Goal: Transaction & Acquisition: Book appointment/travel/reservation

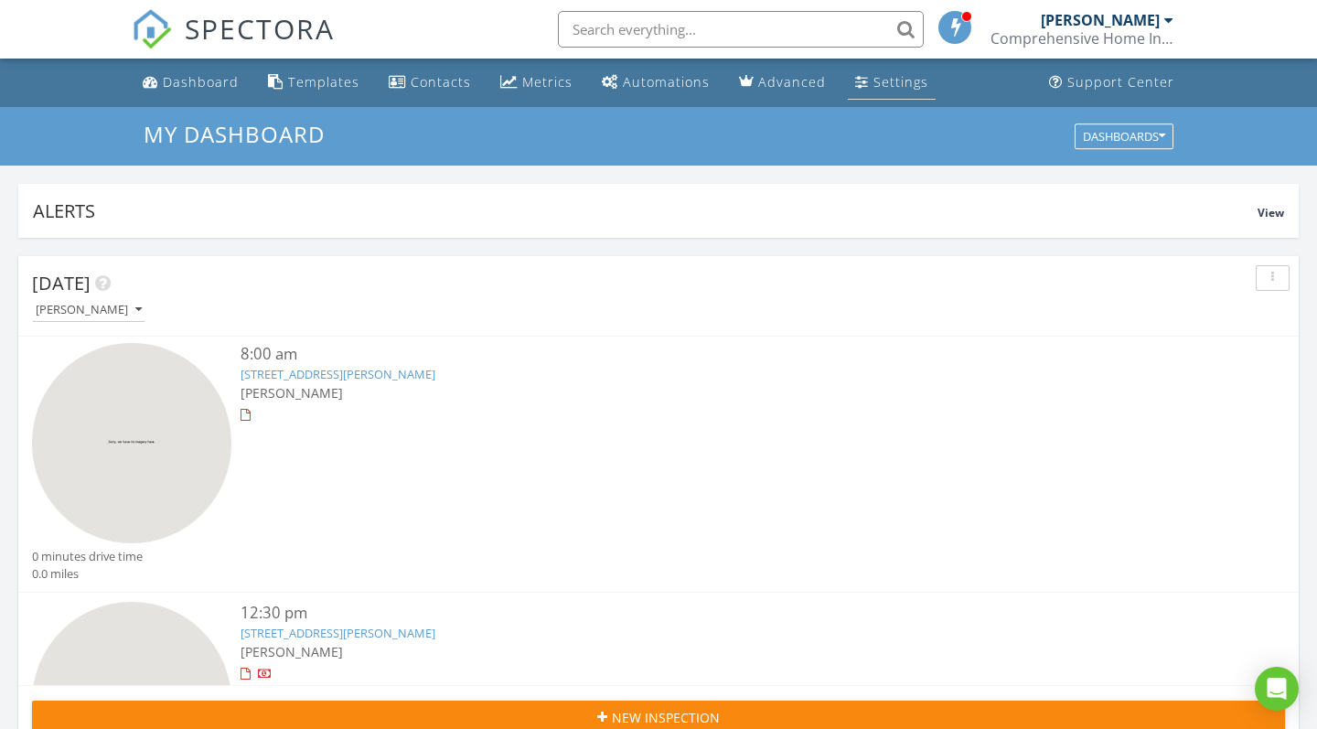
click at [654, 83] on div "Settings" at bounding box center [900, 81] width 55 height 17
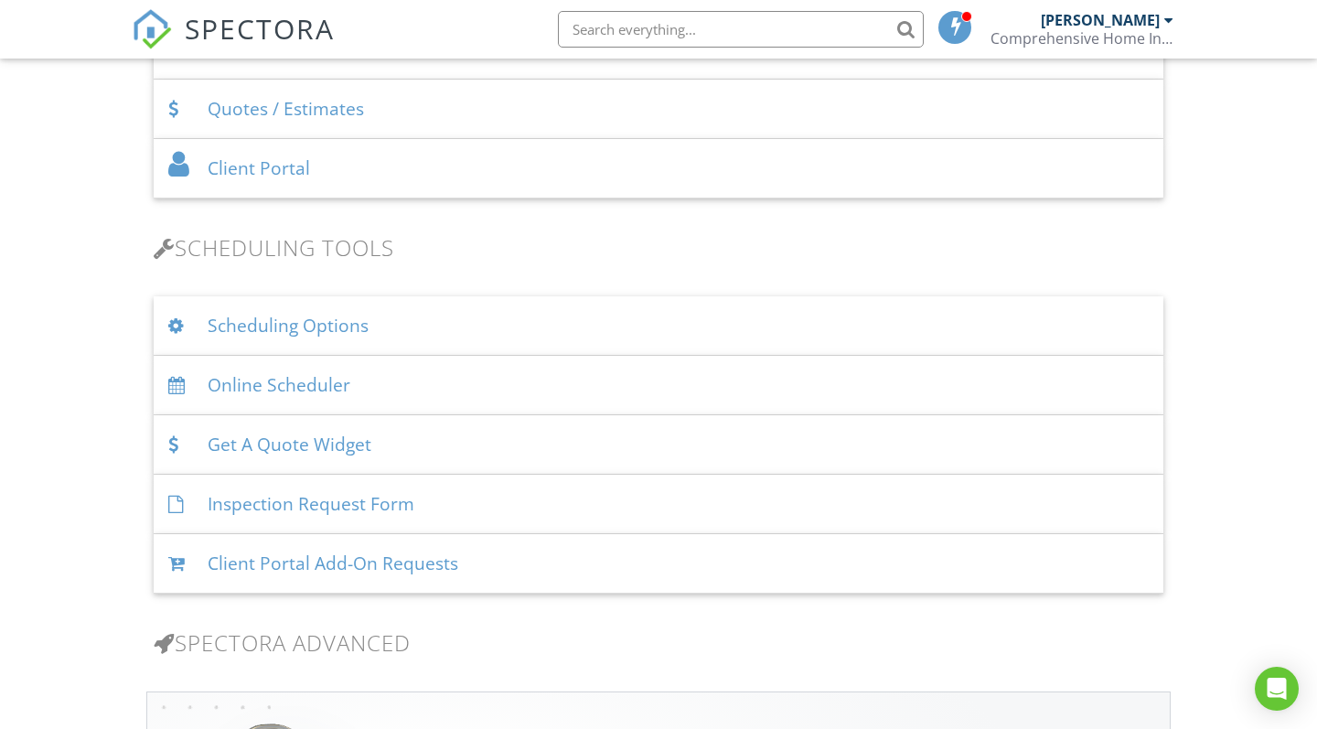
scroll to position [1016, 0]
click at [349, 389] on div "Online Scheduler" at bounding box center [659, 381] width 1010 height 59
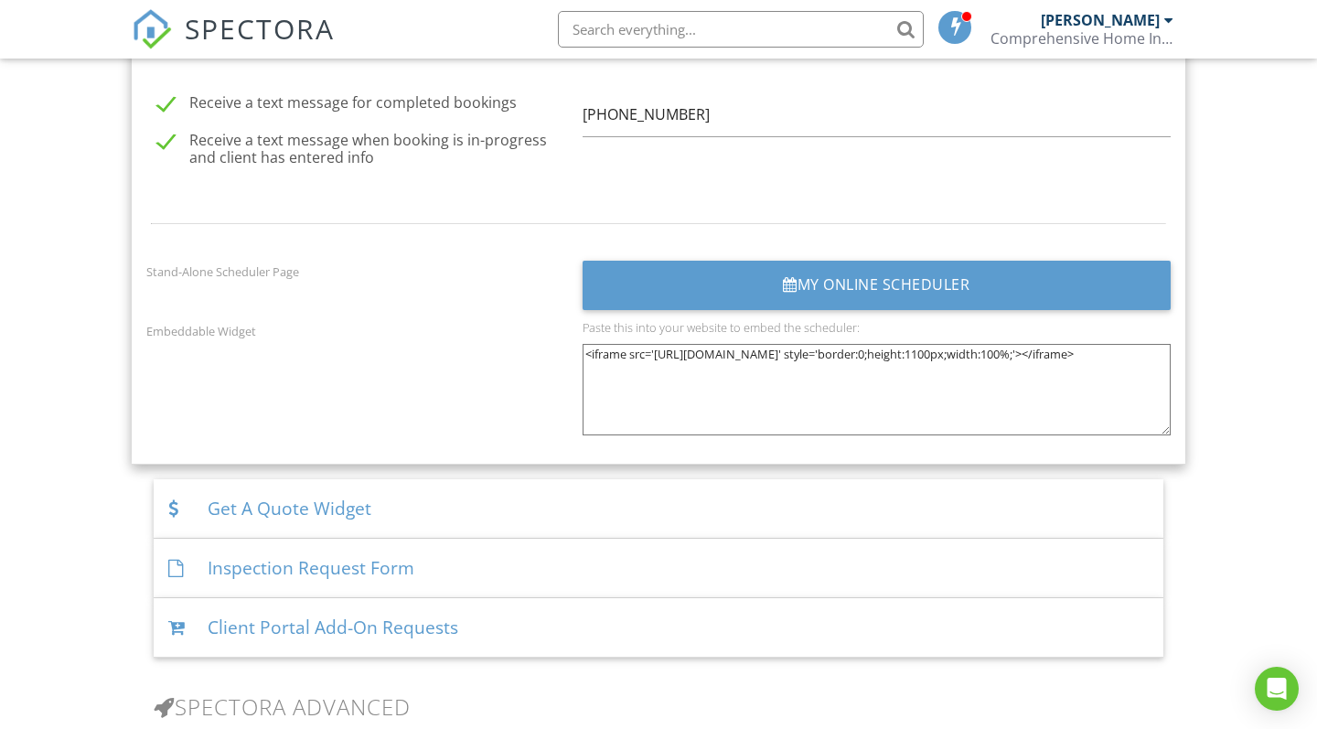
scroll to position [2435, 0]
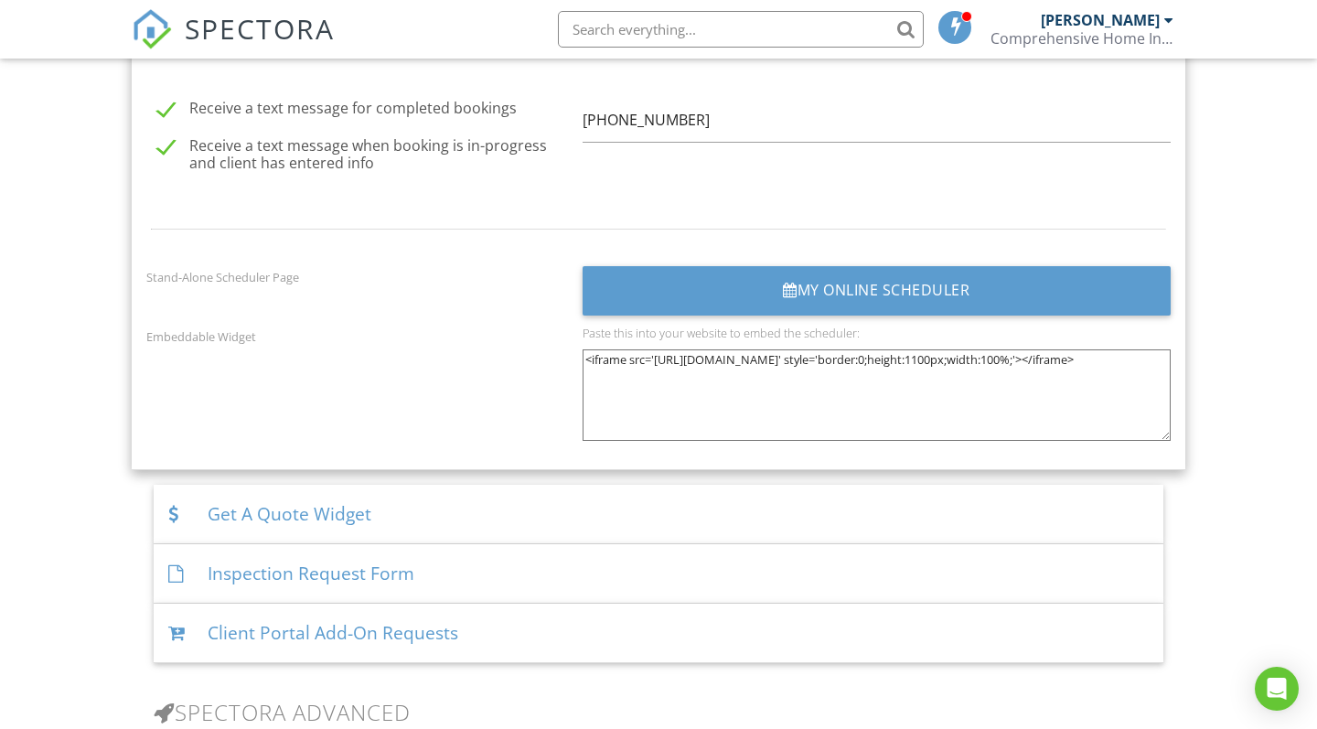
click at [658, 360] on textarea "<iframe src='[URL][DOMAIN_NAME]' style='border:0;height:1100px;width:100%;'></i…" at bounding box center [876, 394] width 588 height 91
drag, startPoint x: 655, startPoint y: 349, endPoint x: 871, endPoint y: 384, distance: 219.5
click at [871, 384] on textarea "<iframe src='https://app.spectora.com/home-inspectors/my-inspection-company-6ec…" at bounding box center [876, 394] width 588 height 91
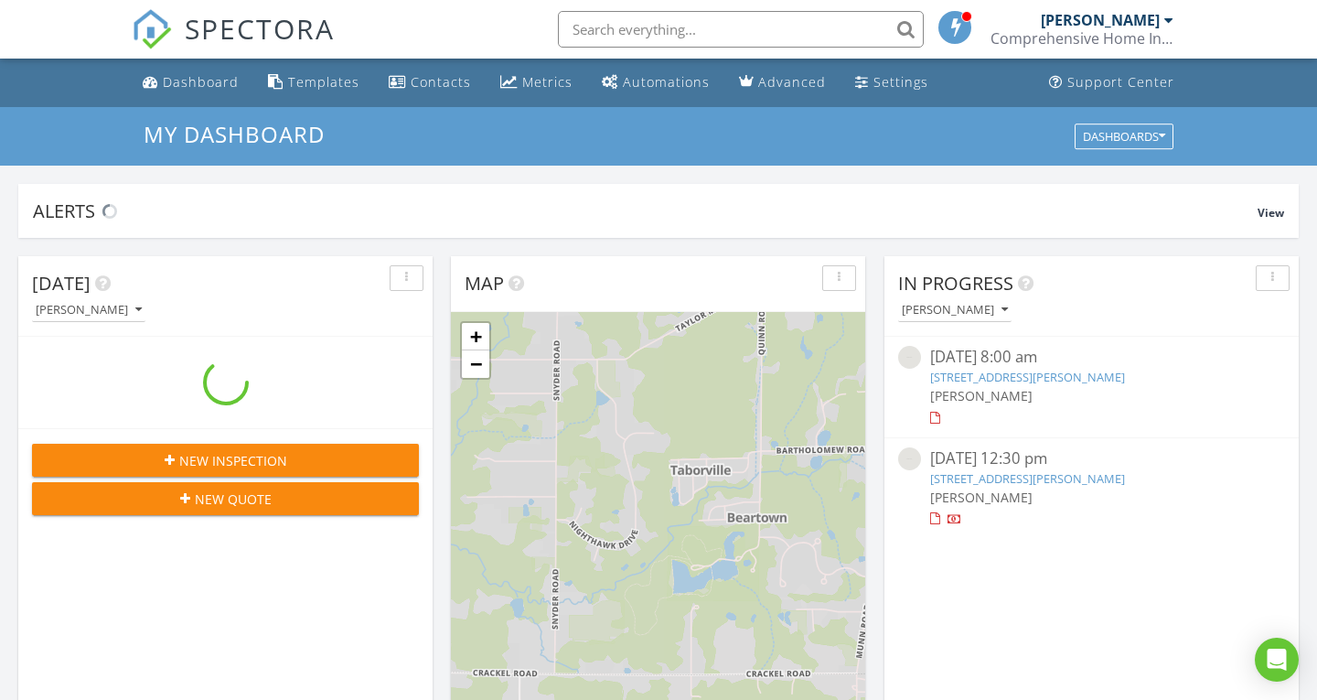
scroll to position [1665, 1318]
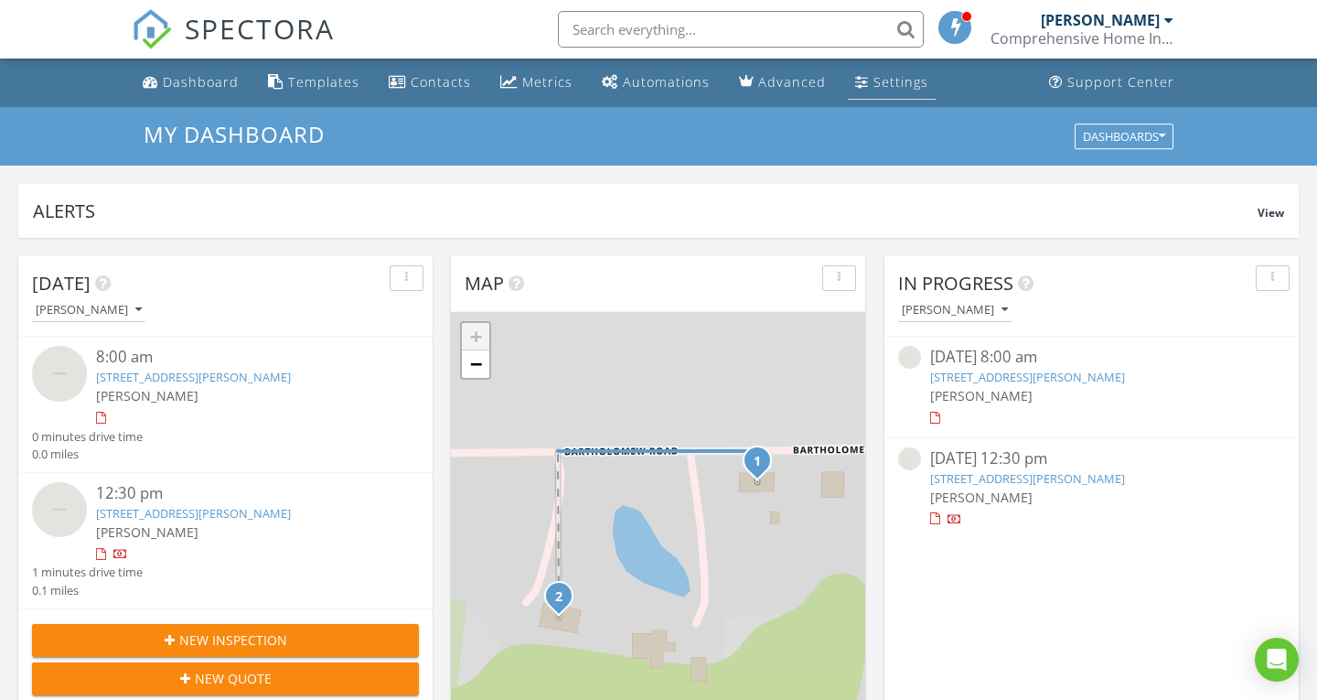
click at [882, 96] on link "Settings" at bounding box center [892, 83] width 88 height 34
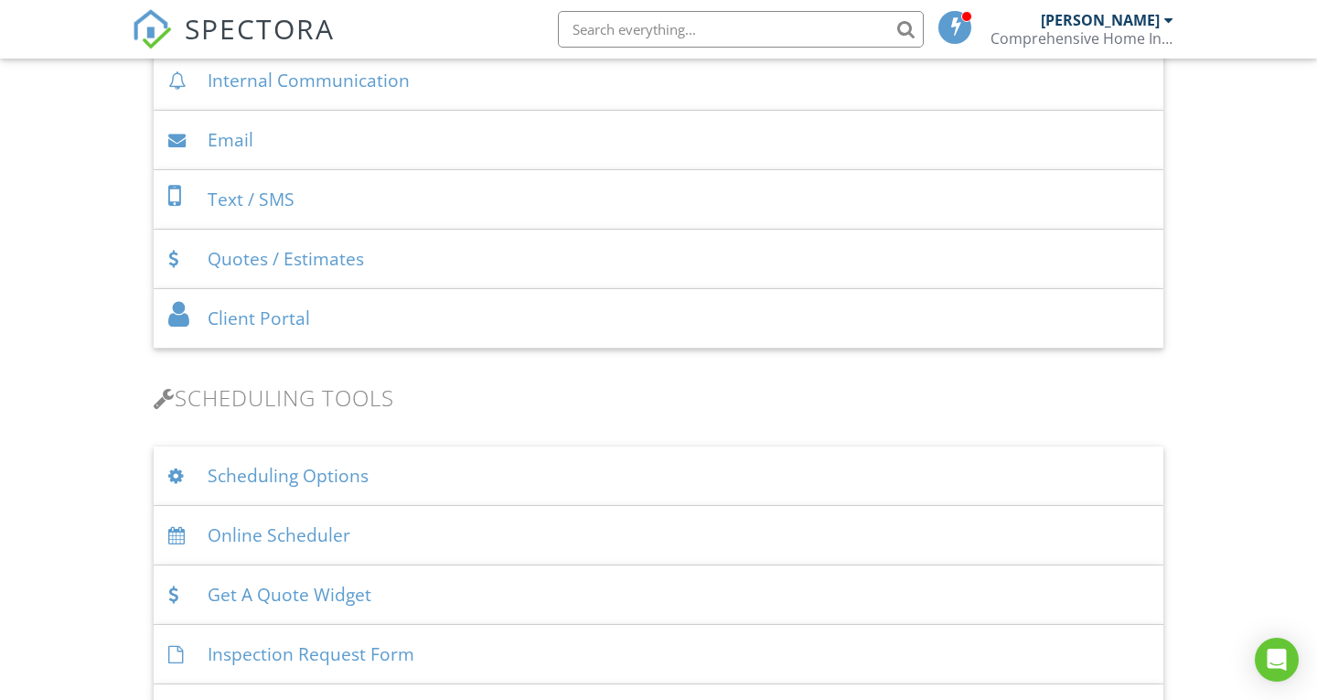
scroll to position [863, 0]
click at [612, 550] on div "Online Scheduler" at bounding box center [659, 534] width 1010 height 59
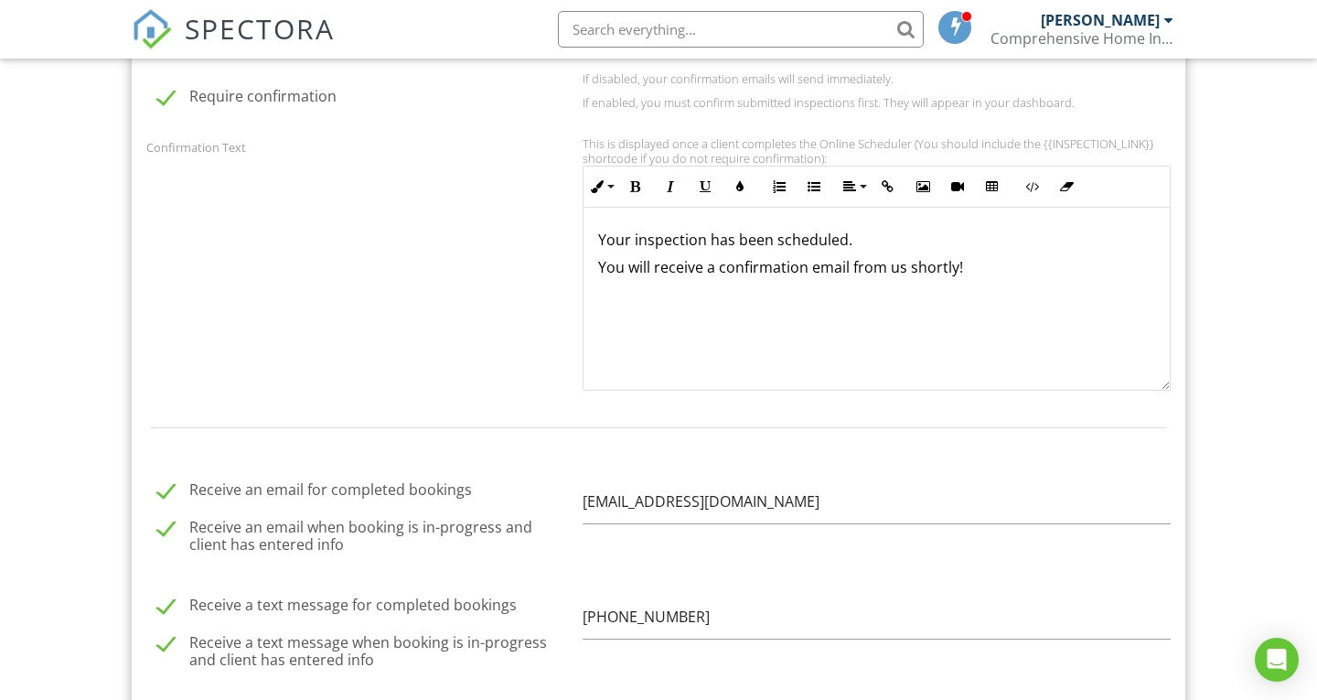
scroll to position [1, 0]
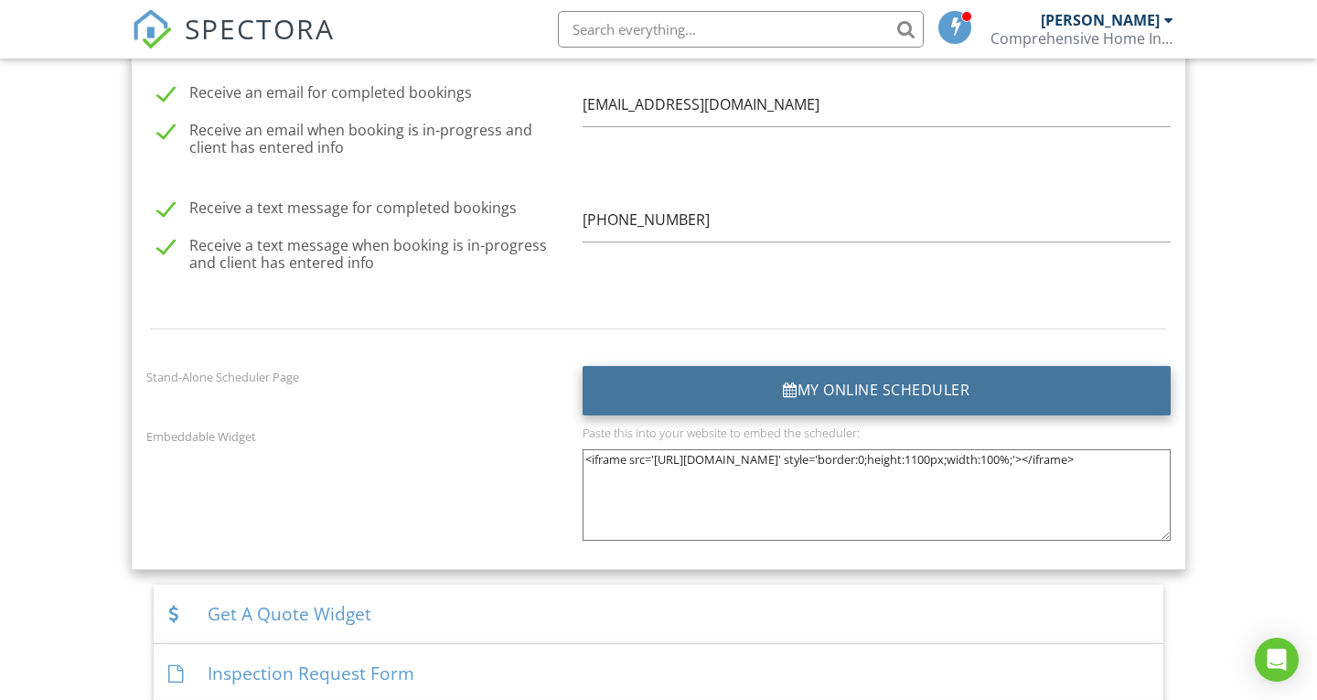
click at [850, 389] on div "My Online Scheduler" at bounding box center [876, 390] width 588 height 49
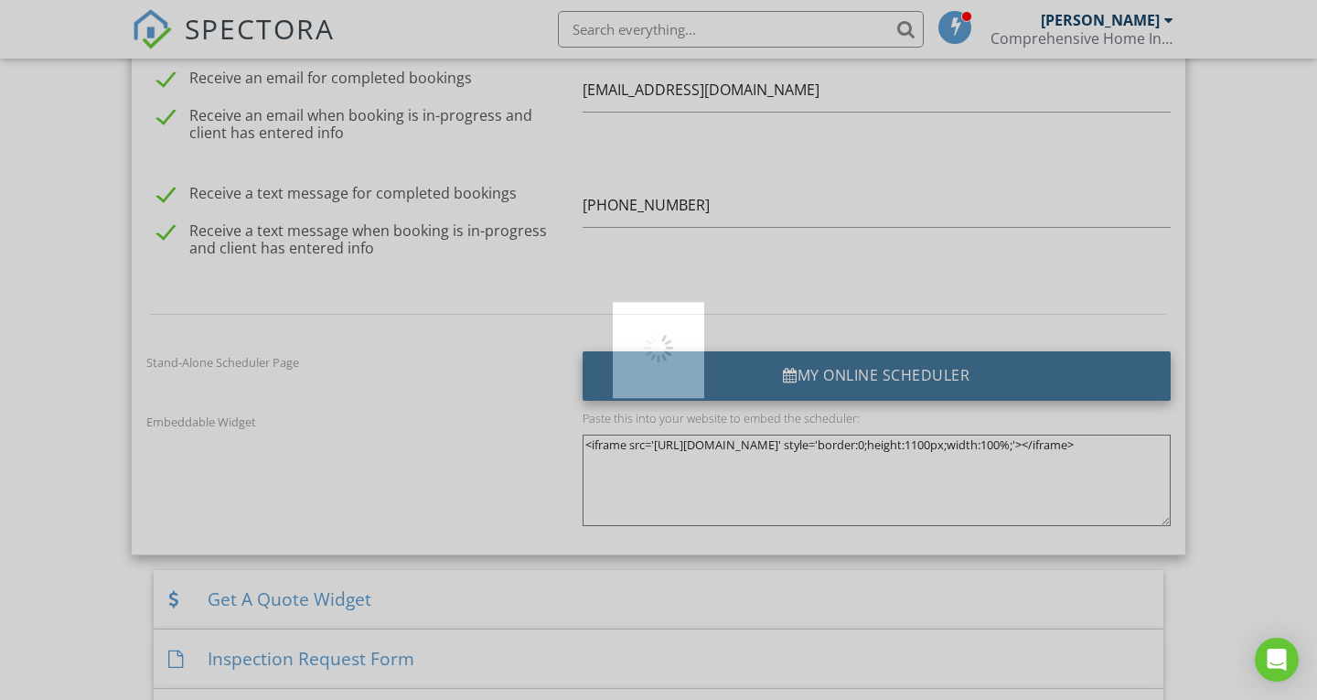
scroll to position [2375, 0]
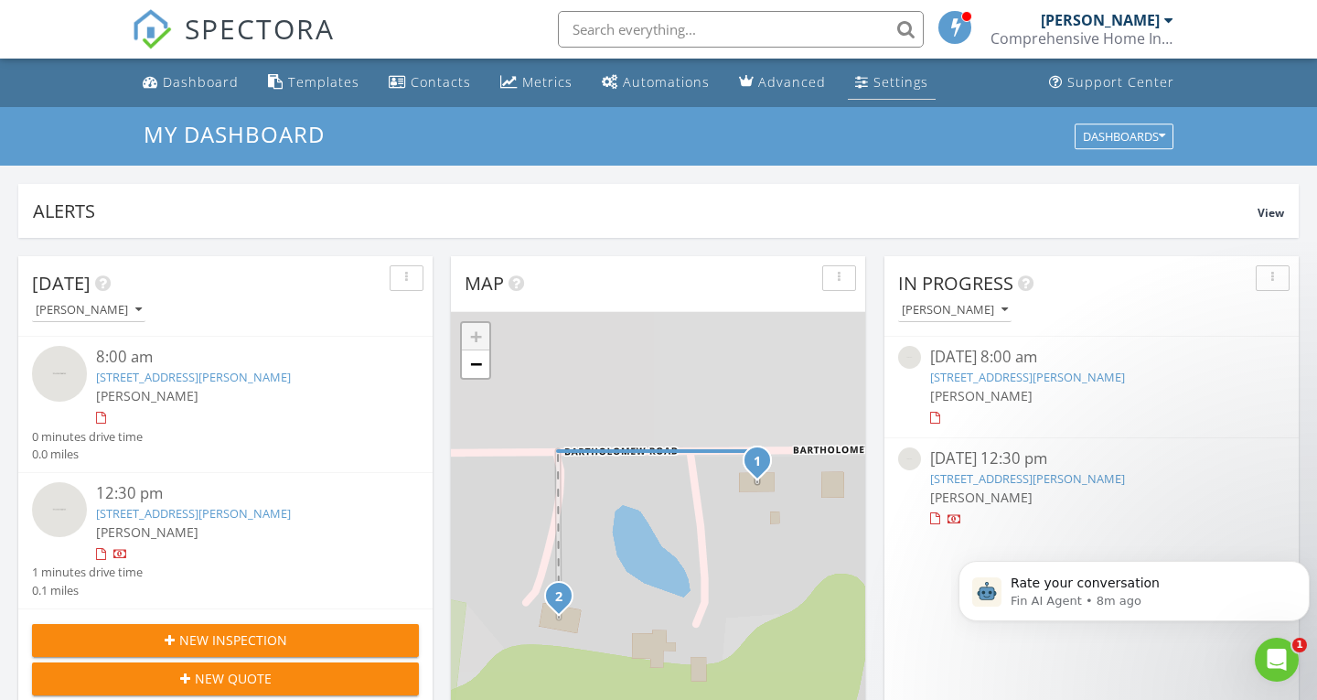
click at [896, 80] on div "Settings" at bounding box center [900, 81] width 55 height 17
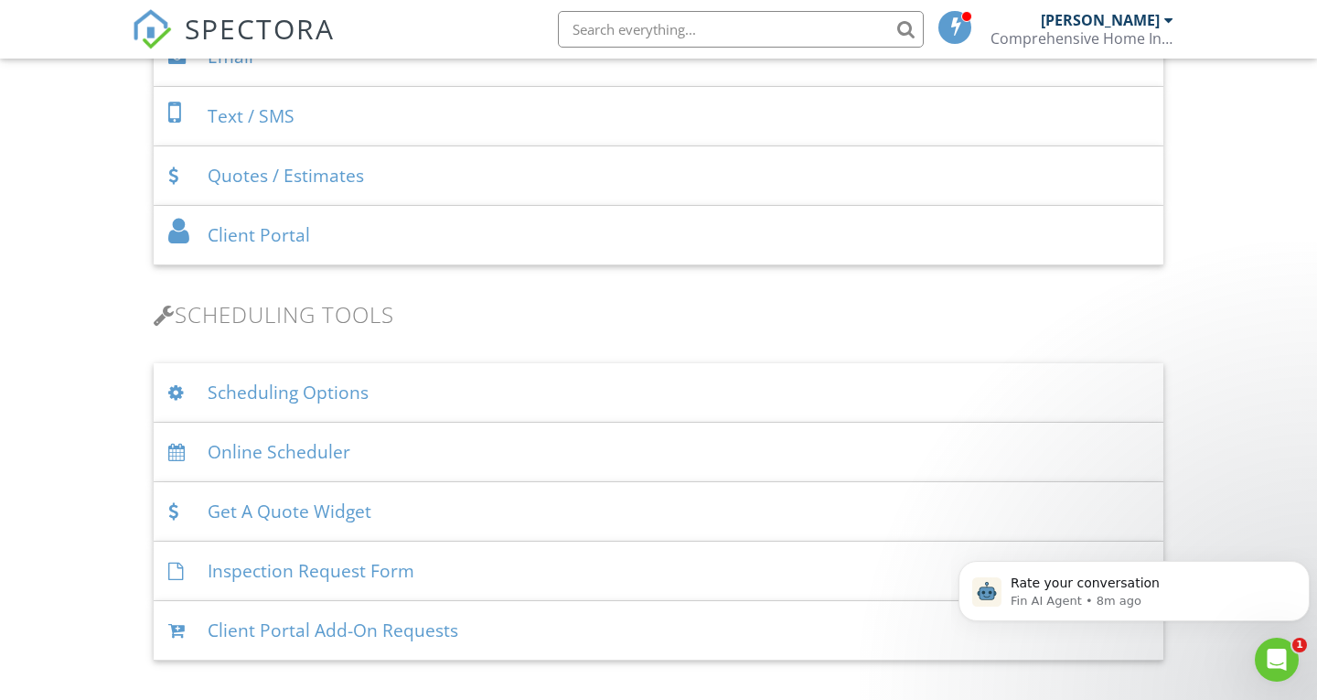
scroll to position [946, 0]
click at [510, 454] on div "Online Scheduler" at bounding box center [659, 451] width 1010 height 59
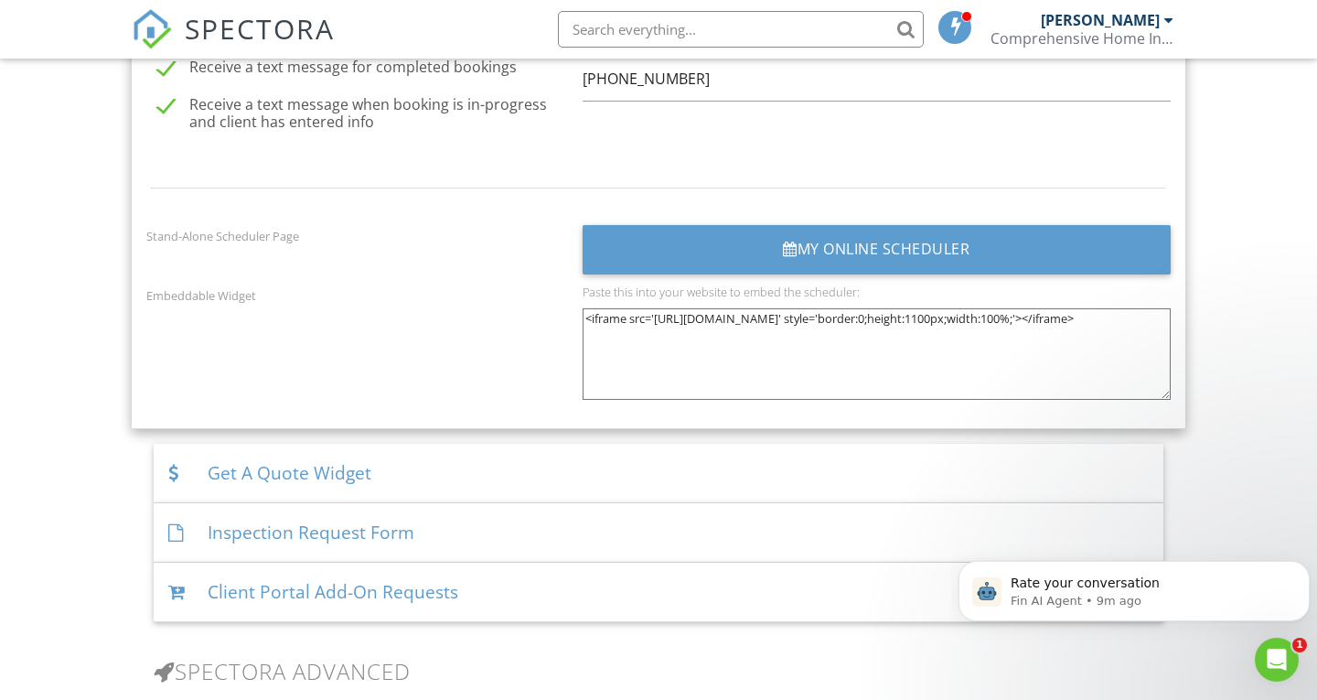
scroll to position [2365, 0]
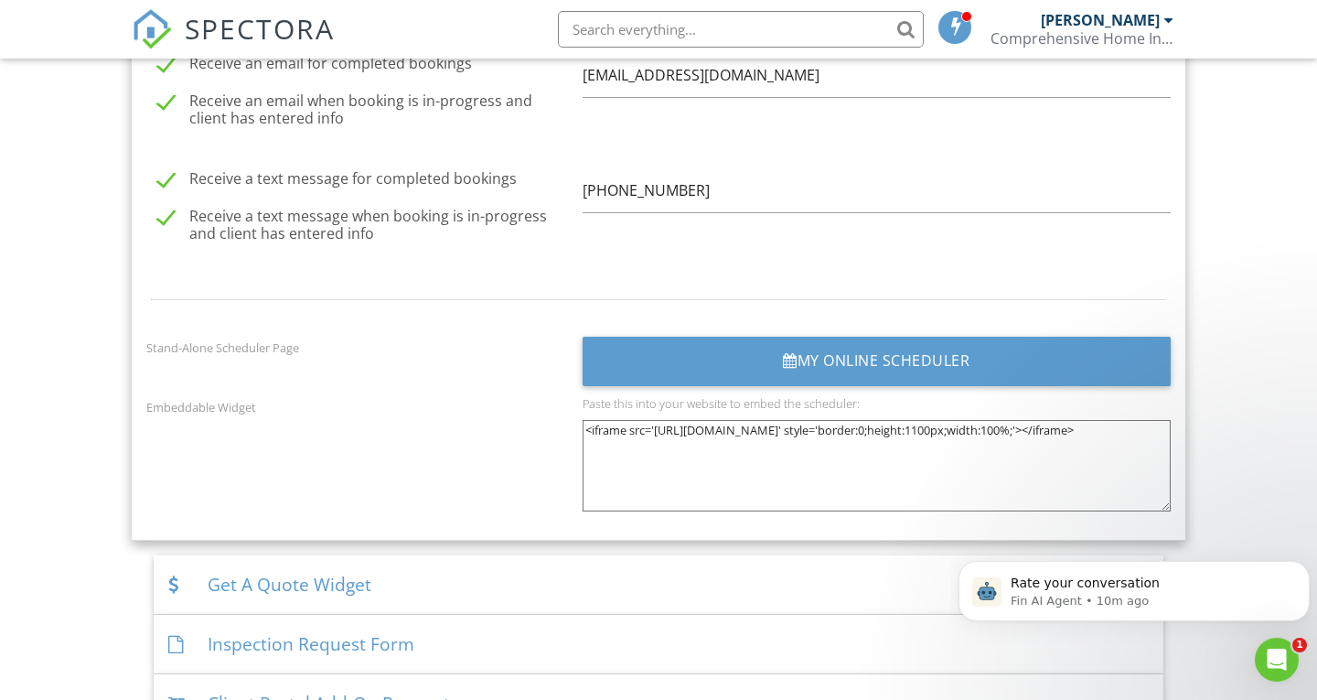
click at [660, 433] on textarea "<iframe src='[URL][DOMAIN_NAME]' style='border:0;height:1100px;width:100%;'></i…" at bounding box center [876, 465] width 588 height 91
click at [700, 491] on textarea "<iframe src='[URL][DOMAIN_NAME]' style='border:0;height:1100px;width:100%;'></i…" at bounding box center [876, 465] width 588 height 91
click at [749, 503] on textarea "<iframe src='[URL][DOMAIN_NAME]' style='border:0;height:1100px;width:100%;'></i…" at bounding box center [876, 465] width 588 height 91
click at [697, 433] on textarea "<iframe src='[URL][DOMAIN_NAME]' style='border:0;height:1100px;width:100%;'></i…" at bounding box center [876, 465] width 588 height 91
drag, startPoint x: 692, startPoint y: 429, endPoint x: 866, endPoint y: 436, distance: 173.9
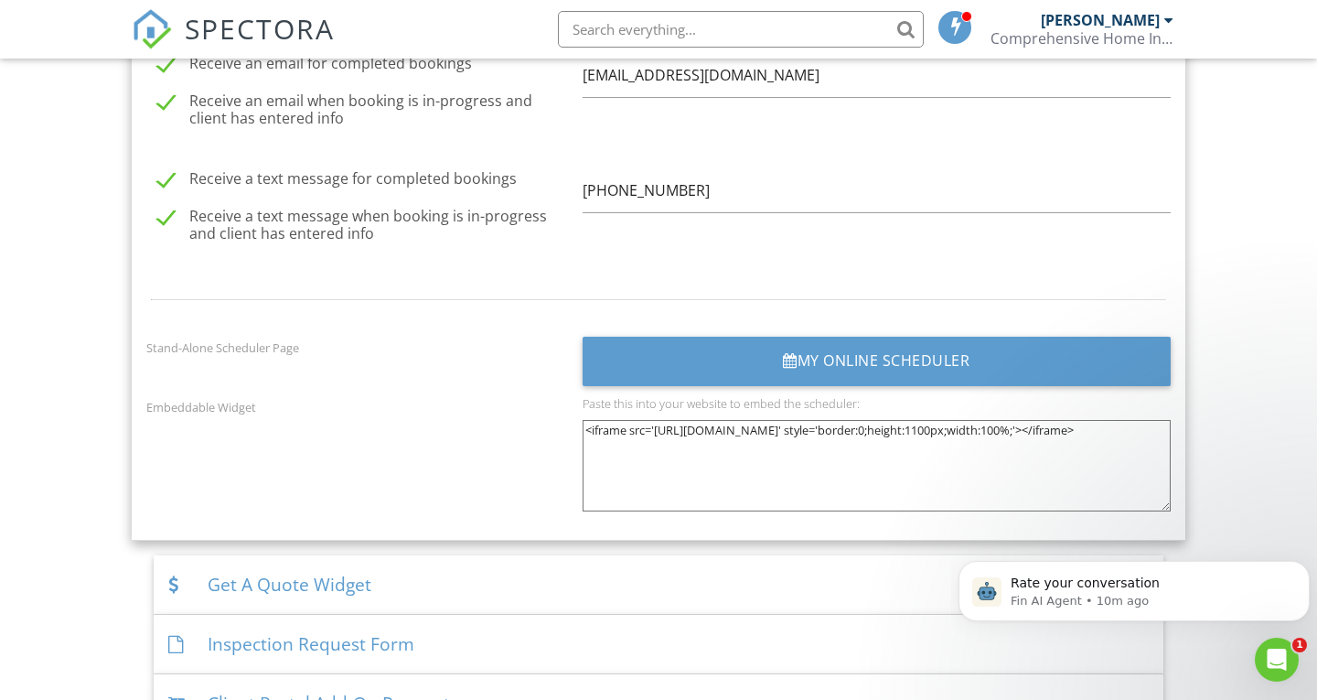
click at [866, 436] on textarea "<iframe src='[URL][DOMAIN_NAME]' style='border:0;height:1100px;width:100%;'></i…" at bounding box center [876, 465] width 588 height 91
drag, startPoint x: 687, startPoint y: 425, endPoint x: 733, endPoint y: 420, distance: 47.0
click at [733, 420] on textarea "<iframe src='[URL][DOMAIN_NAME]' style='border:0;height:1100px;width:100%;'></i…" at bounding box center [876, 465] width 588 height 91
click at [726, 420] on textarea "<iframe src='https://app.spectora.com/home-inspectors/my-inspection-company-6ec…" at bounding box center [876, 465] width 588 height 91
drag, startPoint x: 697, startPoint y: 423, endPoint x: 867, endPoint y: 448, distance: 171.9
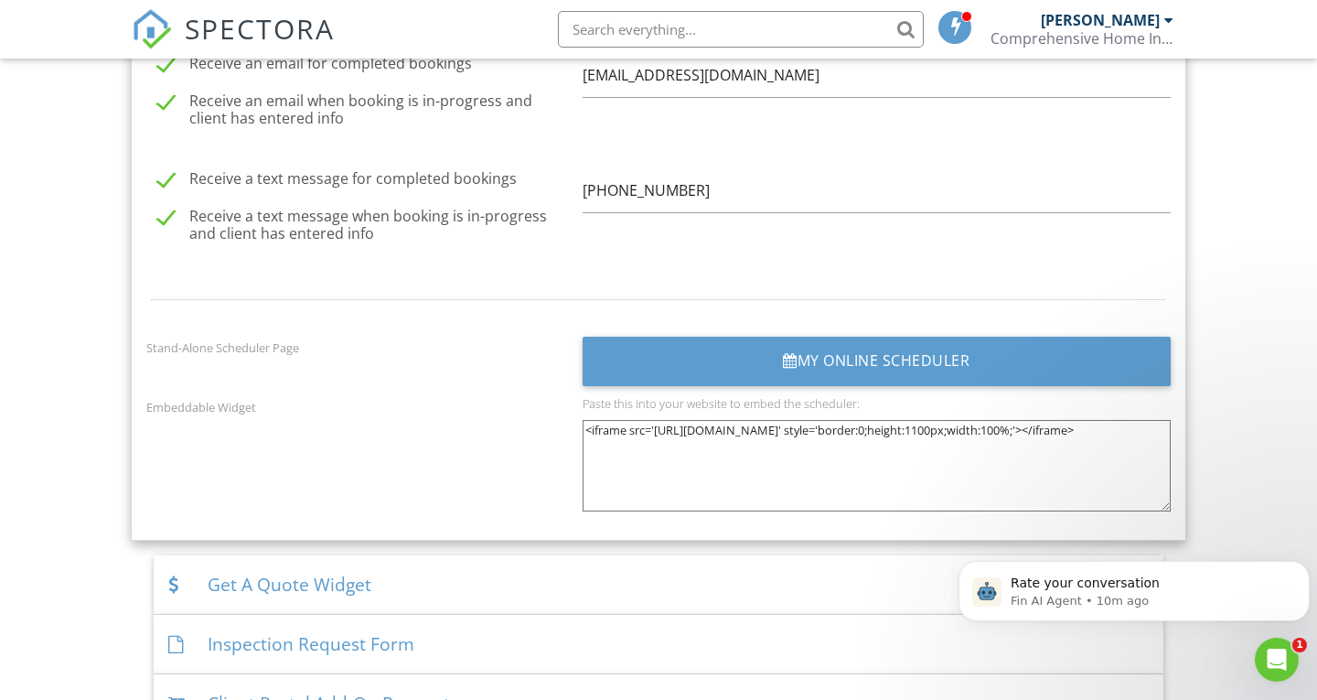
click at [867, 448] on textarea "<iframe src='https://app.spectora.com/home-inspectors/my-inspection-company-6ec…" at bounding box center [876, 465] width 588 height 91
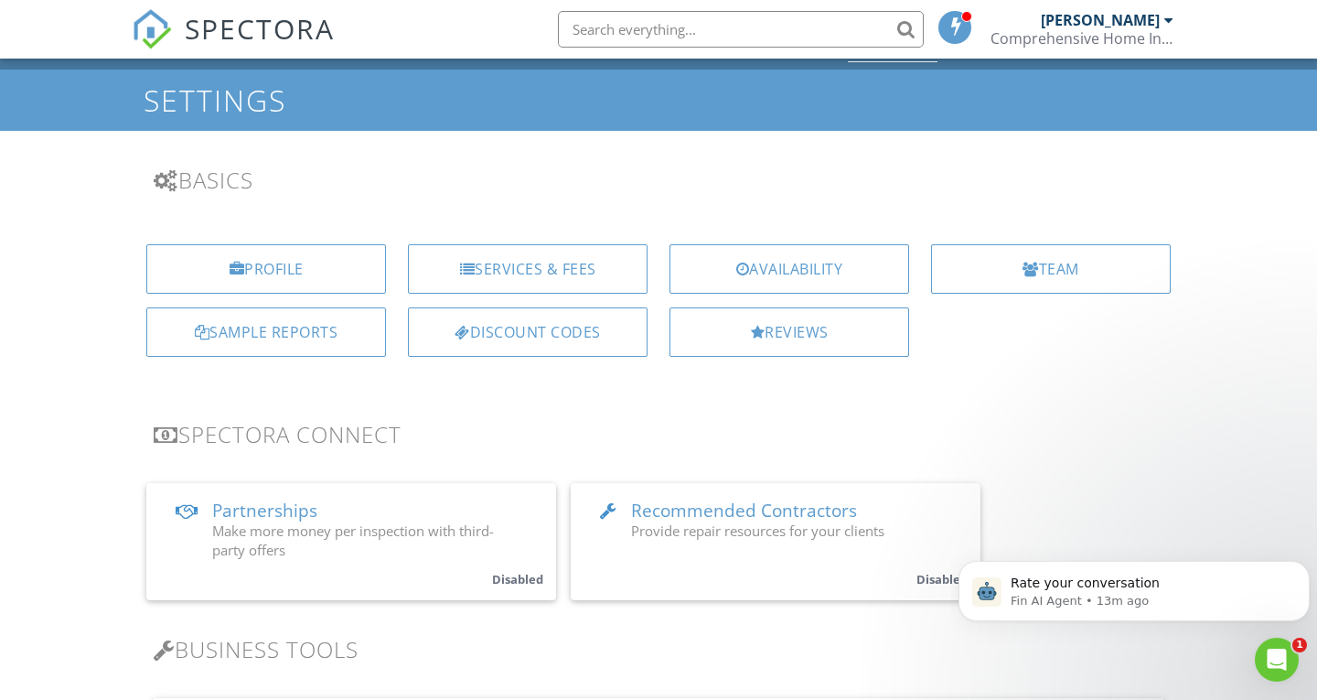
scroll to position [0, 0]
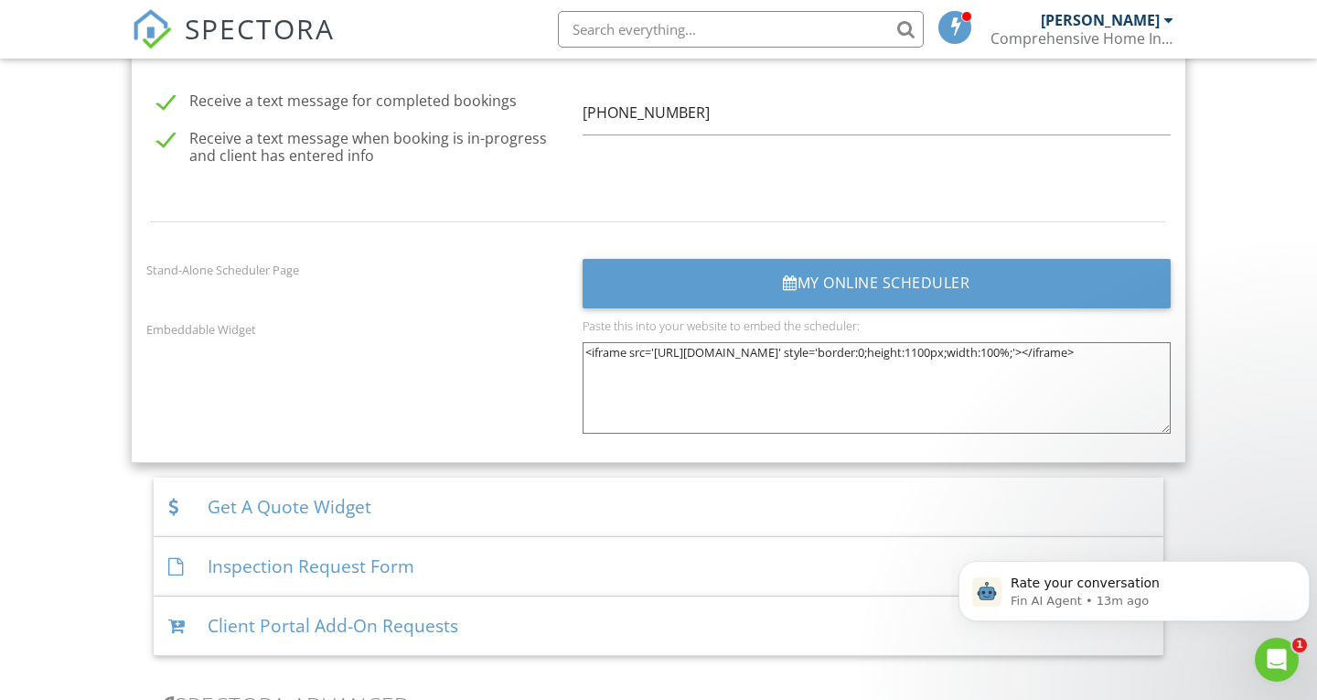
scroll to position [2443, 0]
click at [1268, 653] on icon "Open Intercom Messenger" at bounding box center [1274, 657] width 30 height 30
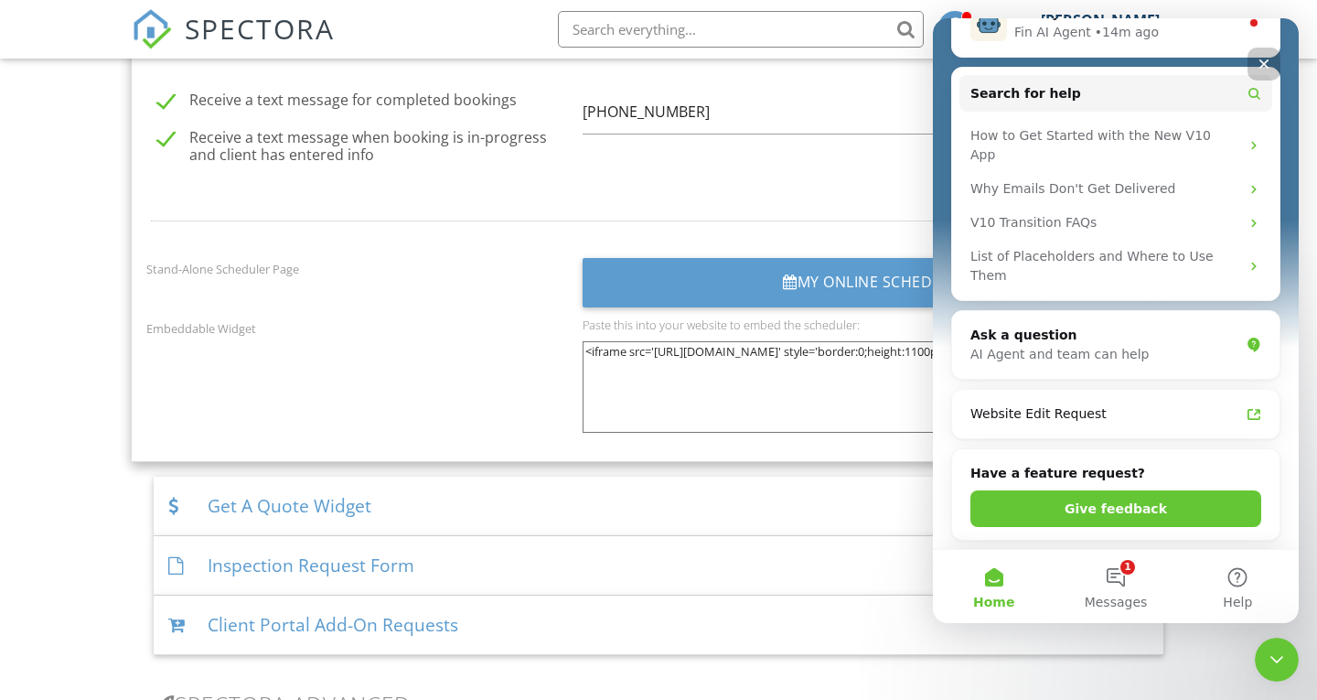
scroll to position [531, 0]
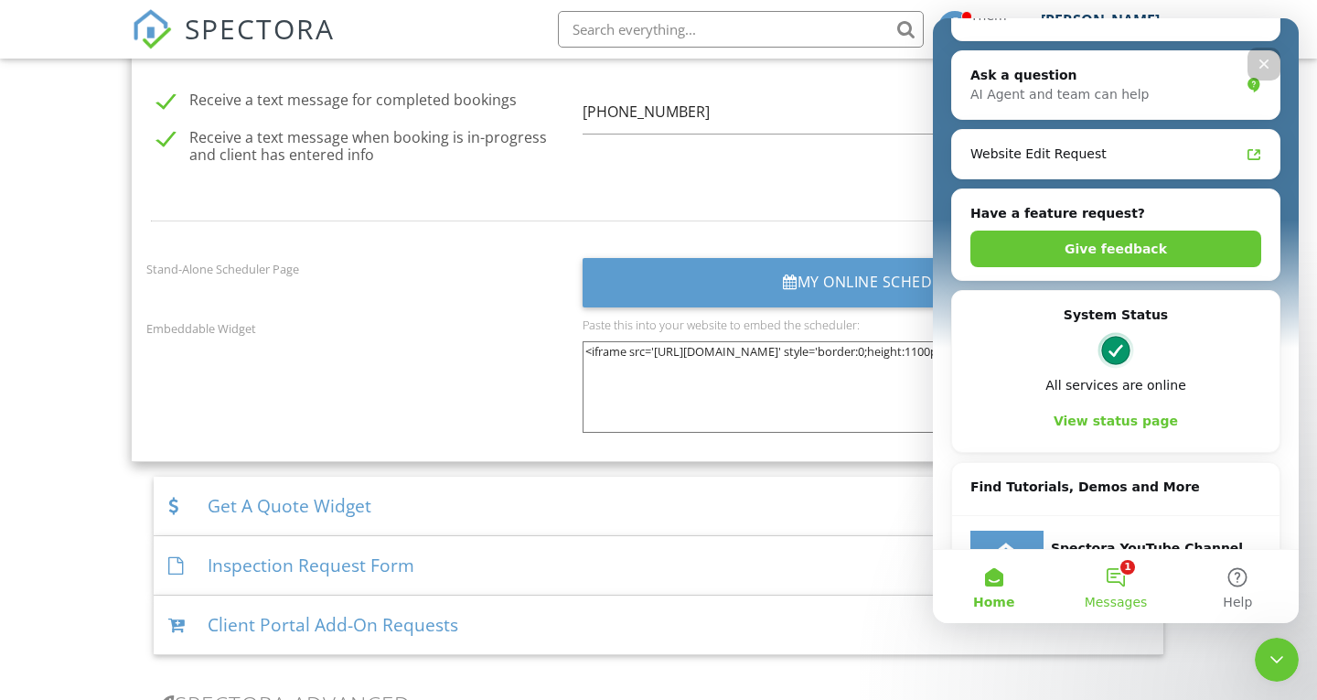
click at [1120, 617] on button "1 Messages" at bounding box center [1115, 586] width 122 height 73
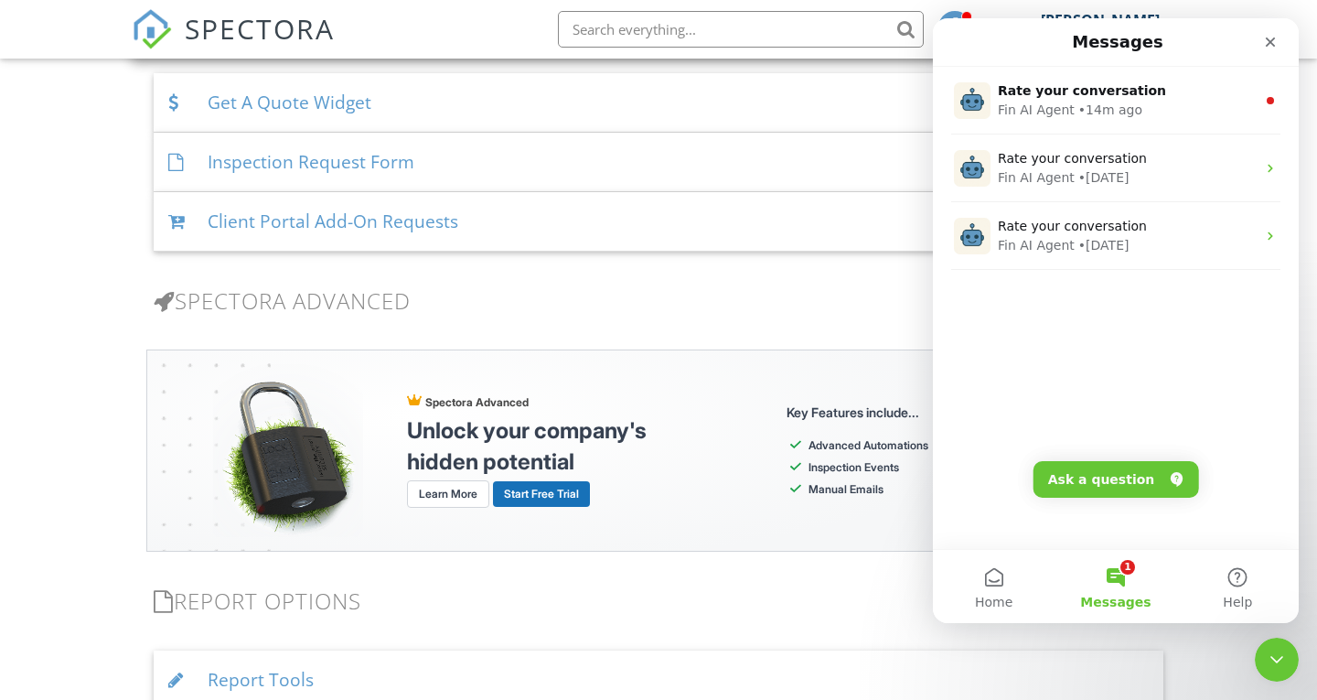
scroll to position [2853, 0]
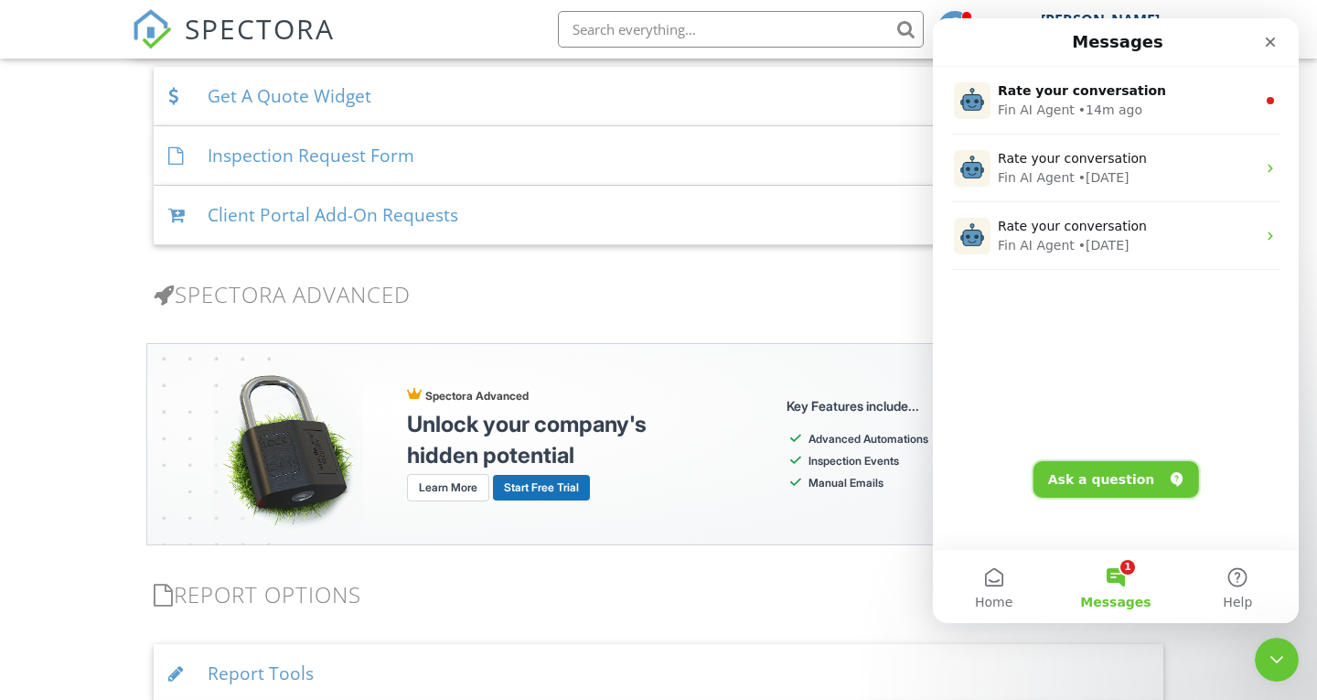
click at [1115, 497] on button "Ask a question" at bounding box center [1116, 479] width 166 height 37
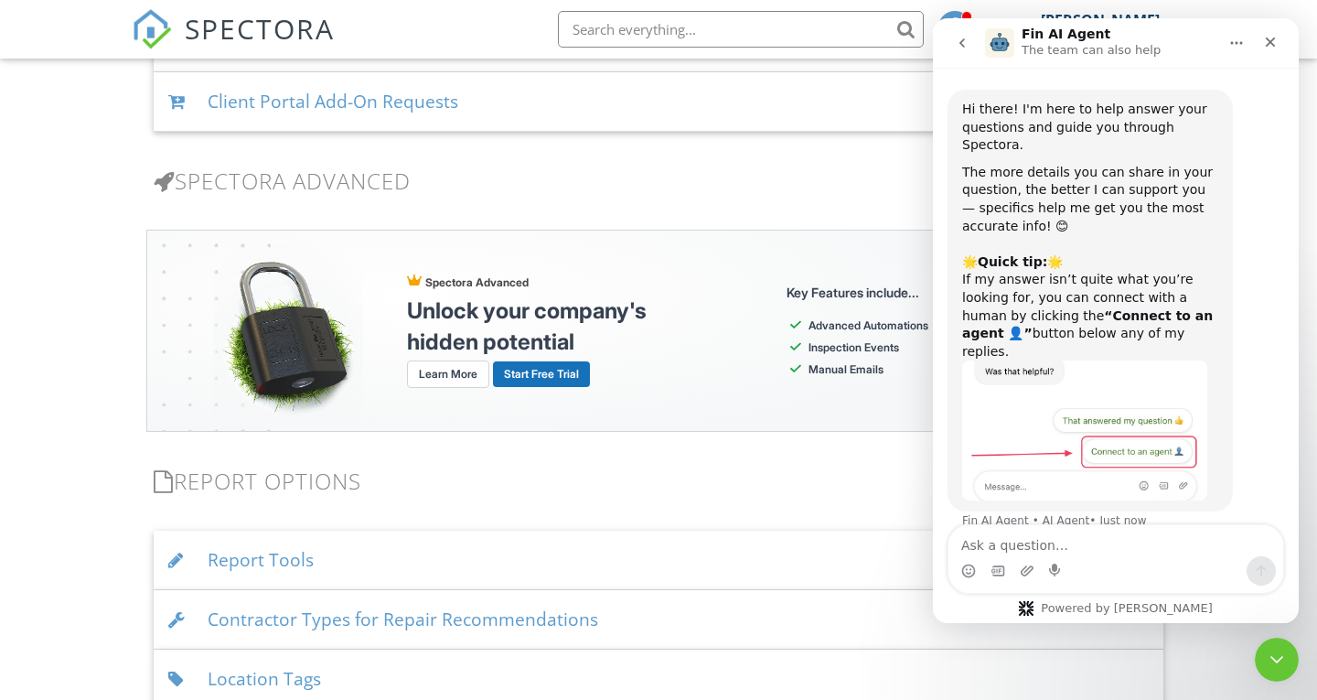
scroll to position [3166, 0]
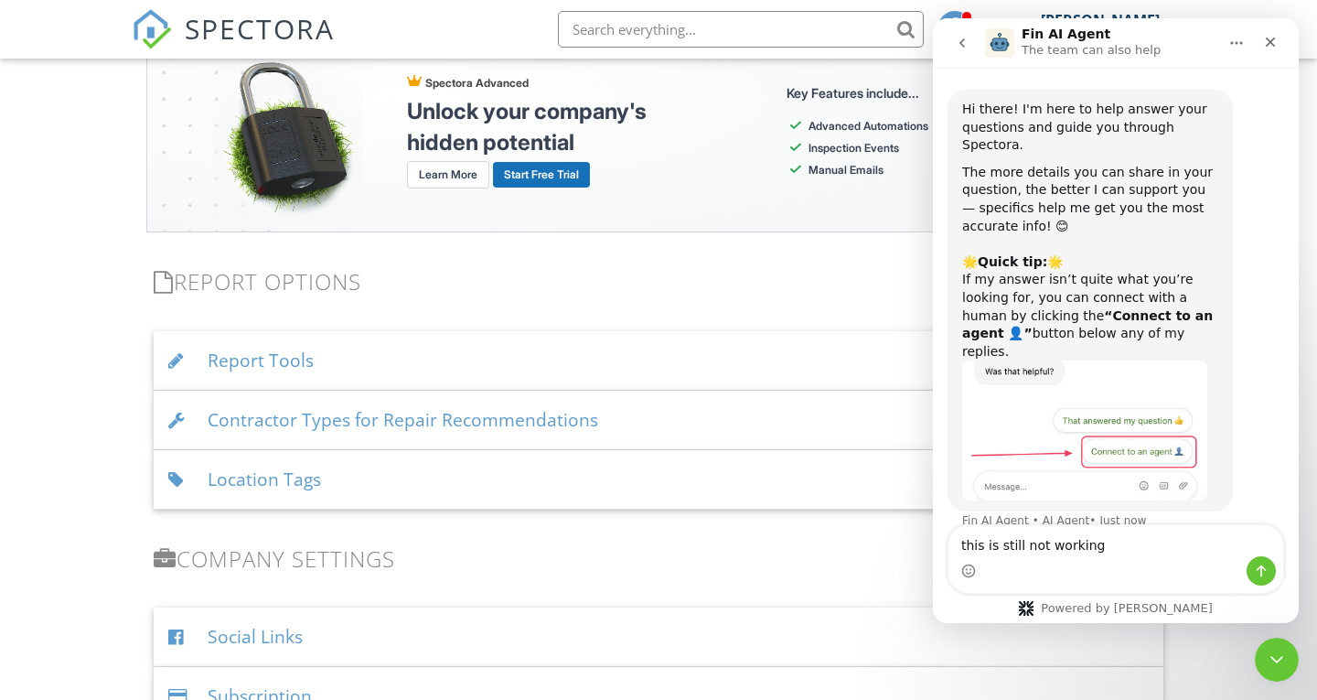
type textarea "this is still not working"
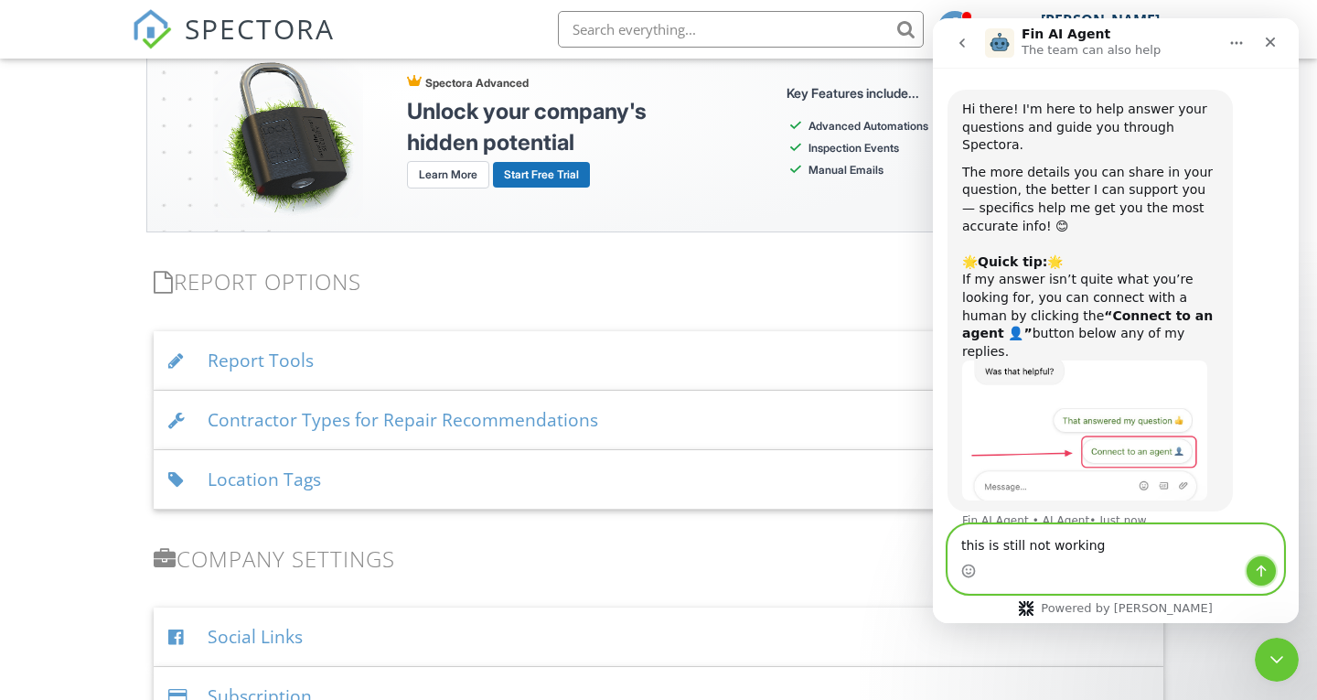
click at [1255, 573] on icon "Send a message…" at bounding box center [1261, 570] width 15 height 15
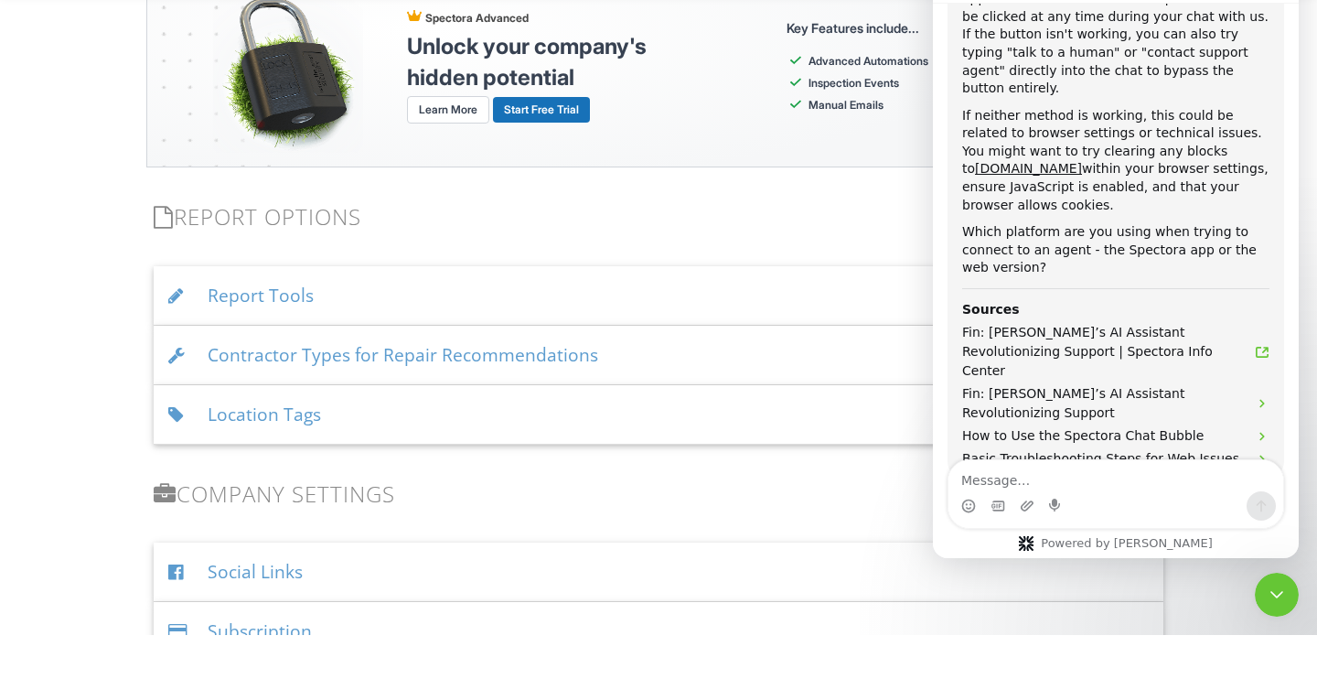
scroll to position [637, 0]
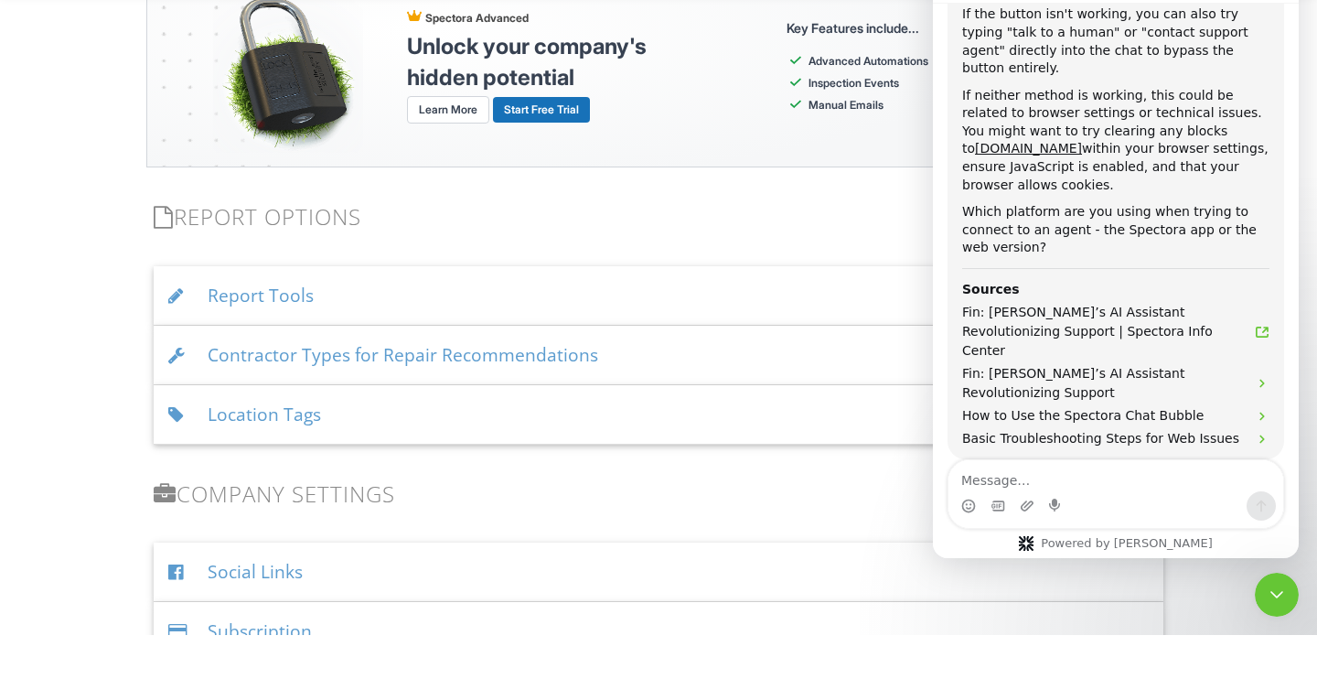
click at [1197, 539] on button "Connect to an agent 👤" at bounding box center [1185, 557] width 178 height 37
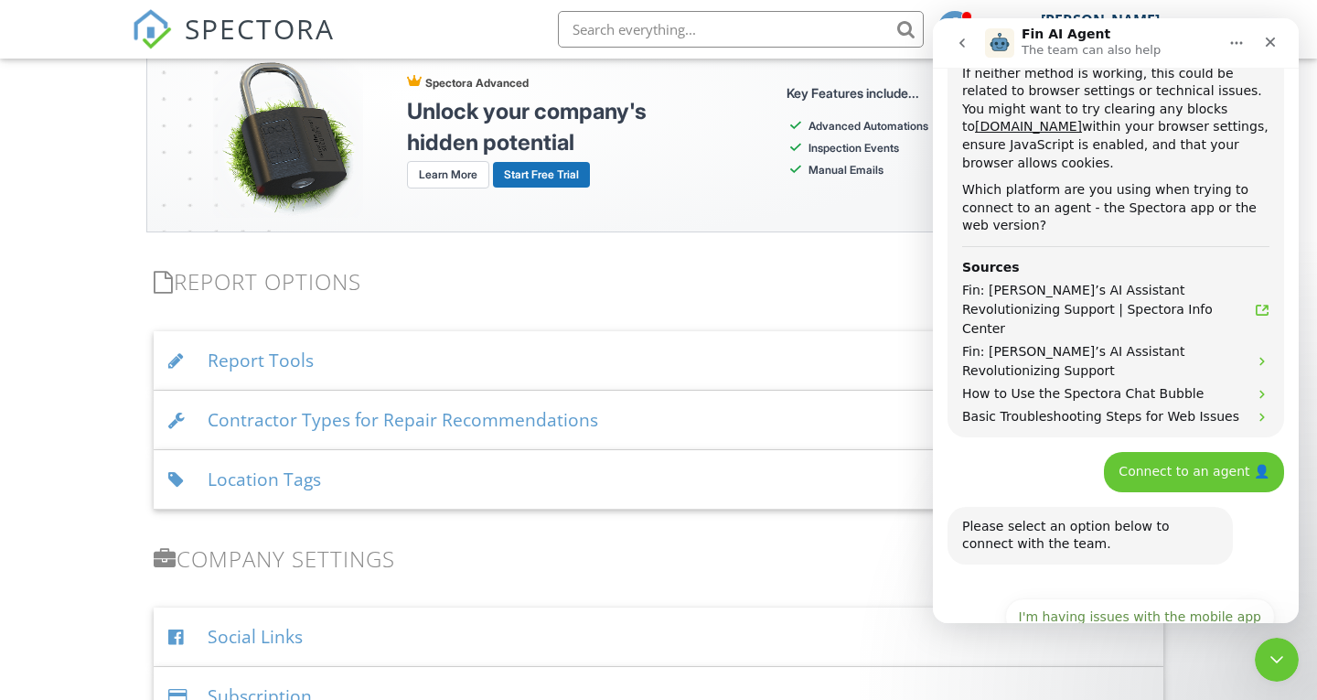
scroll to position [730, 0]
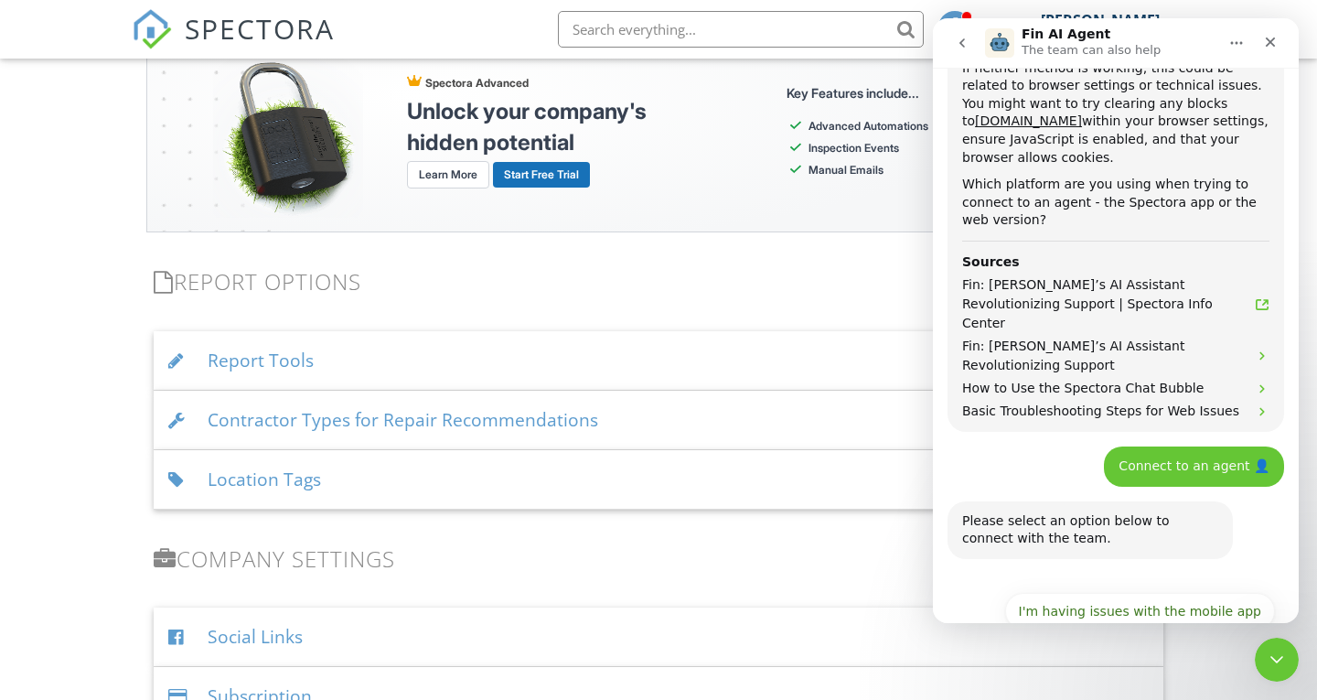
click at [1221, 684] on button "I have questions about something else" at bounding box center [1136, 702] width 275 height 37
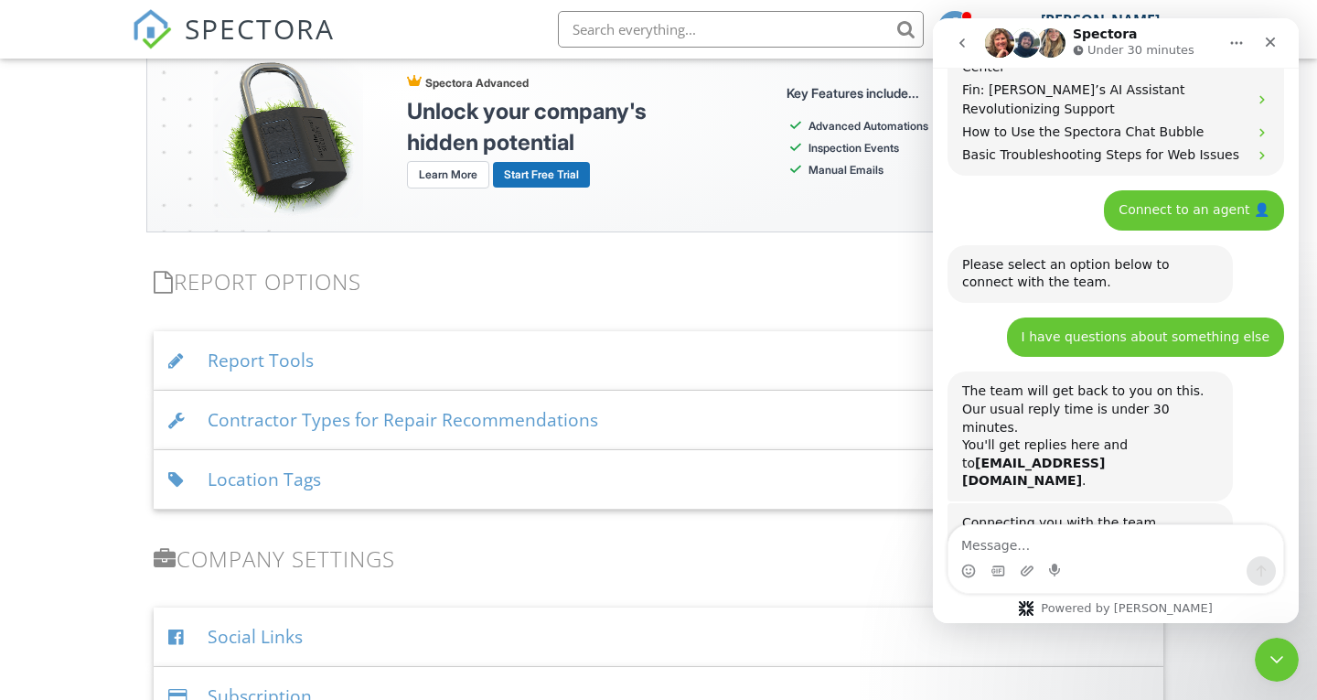
scroll to position [1001, 0]
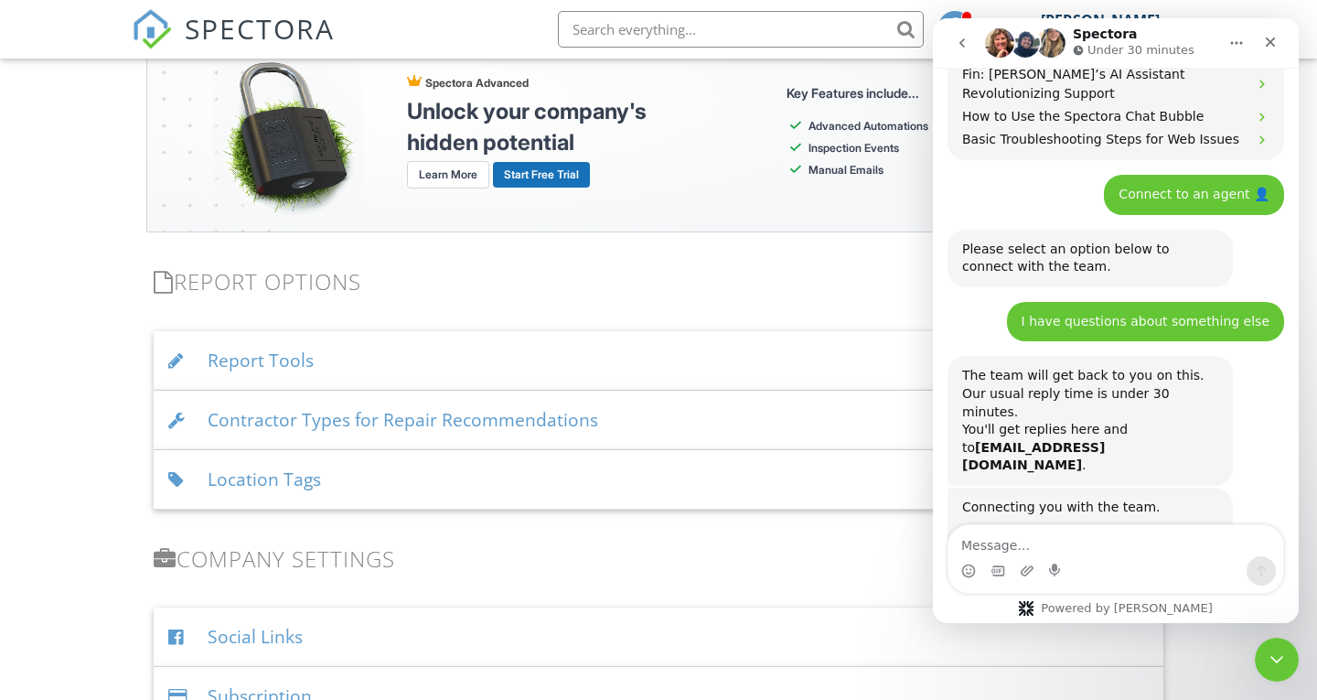
click at [1021, 531] on textarea "Message…" at bounding box center [1115, 540] width 335 height 31
click at [1010, 551] on textarea "Message…" at bounding box center [1115, 540] width 335 height 31
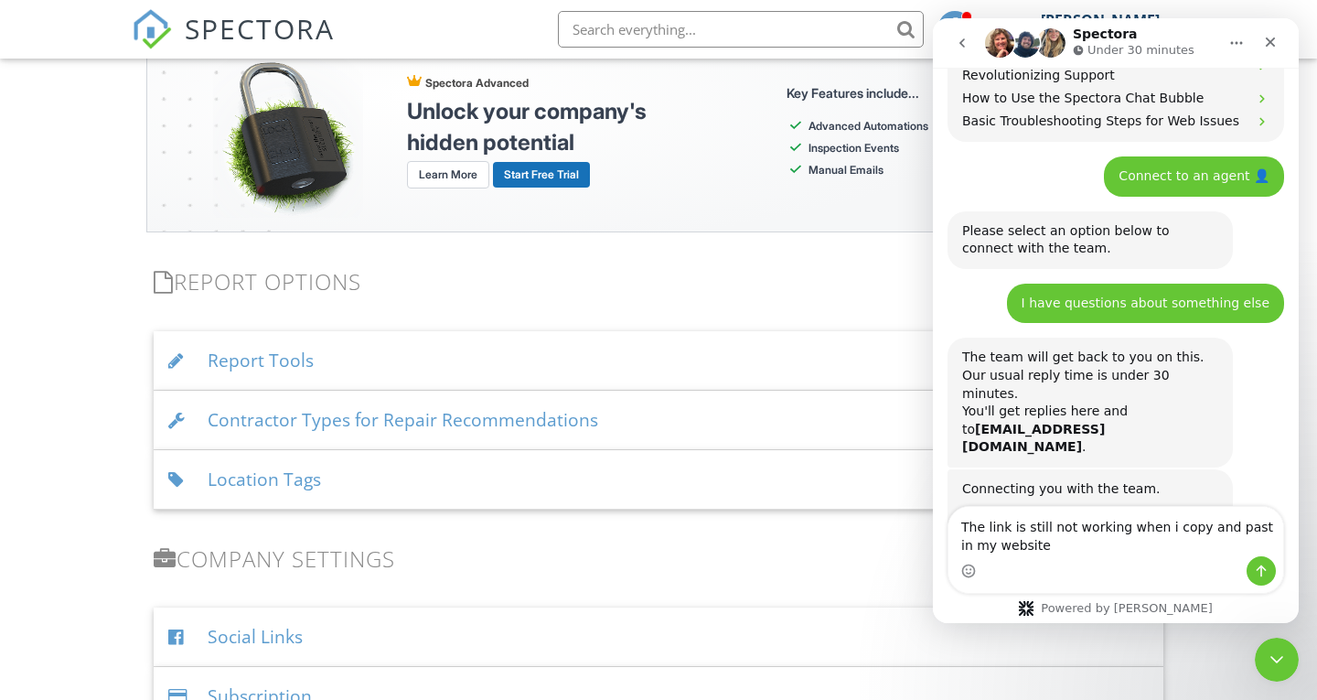
type textarea "The link is still not working when i copy and past in my website"
click at [1264, 569] on icon "Send a message…" at bounding box center [1261, 571] width 10 height 12
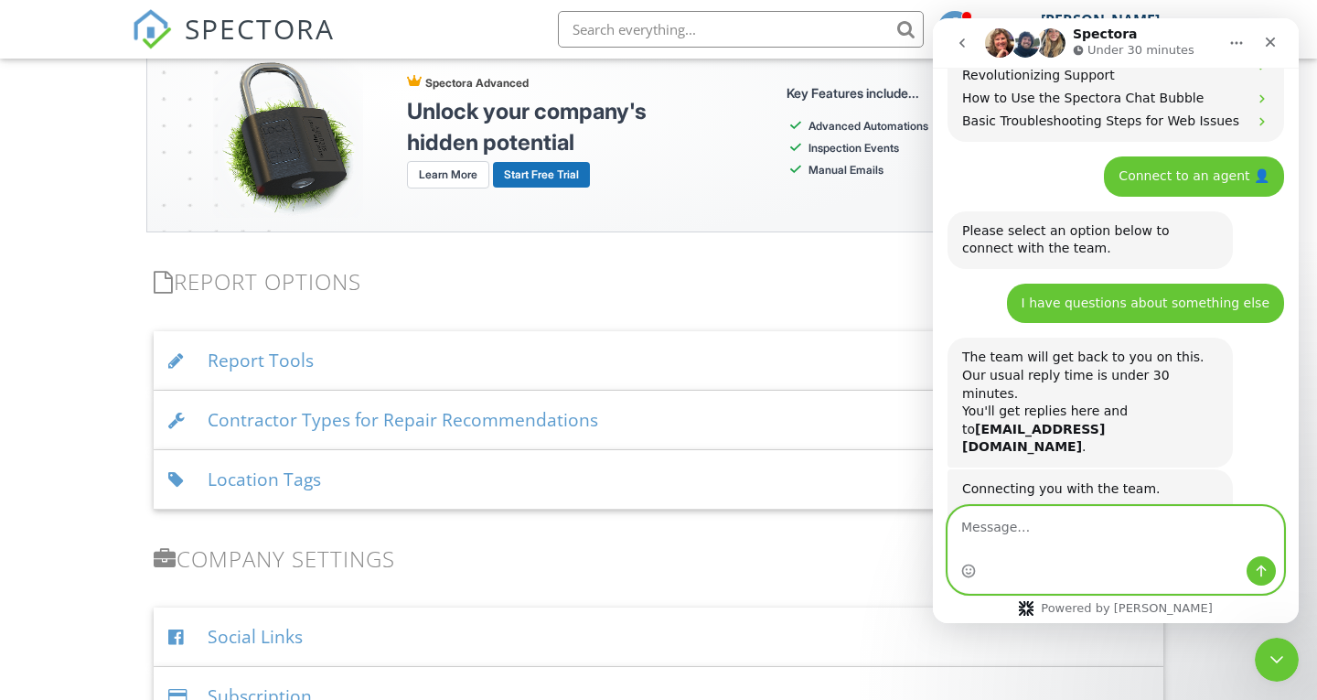
scroll to position [1074, 0]
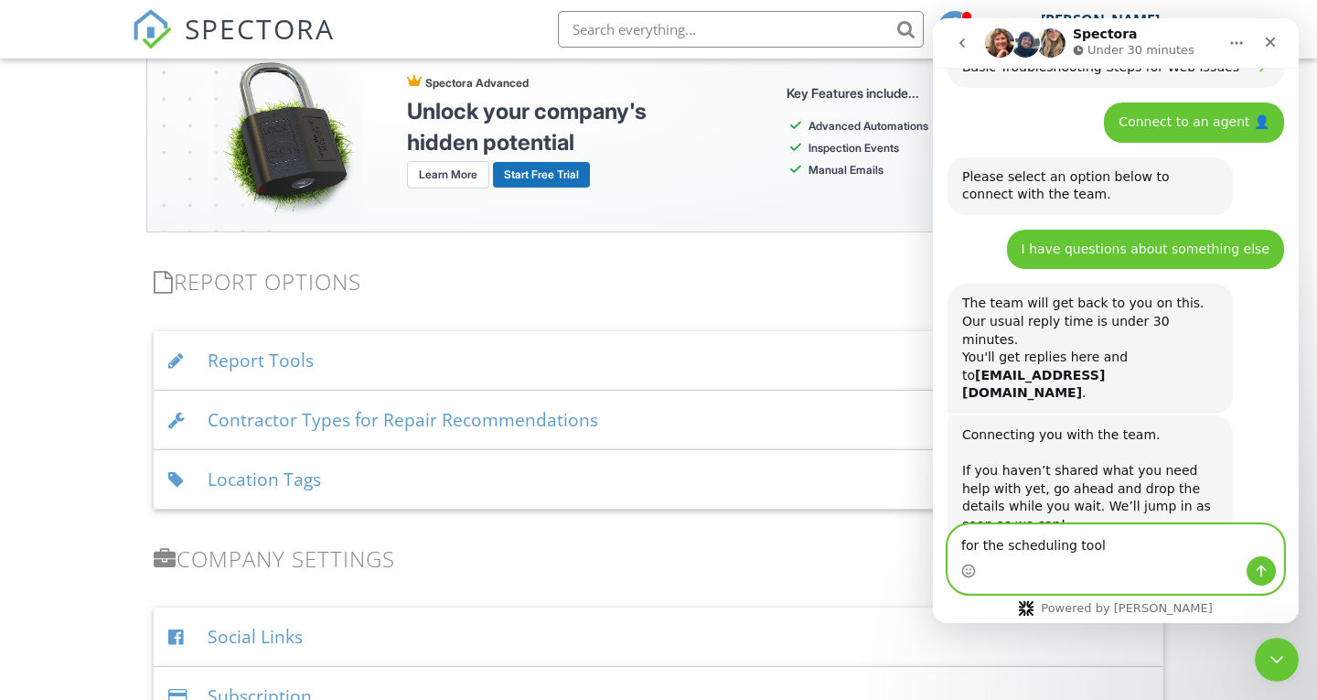
type textarea "for the scheduling tool"
click at [1266, 568] on icon "Send a message…" at bounding box center [1261, 570] width 15 height 15
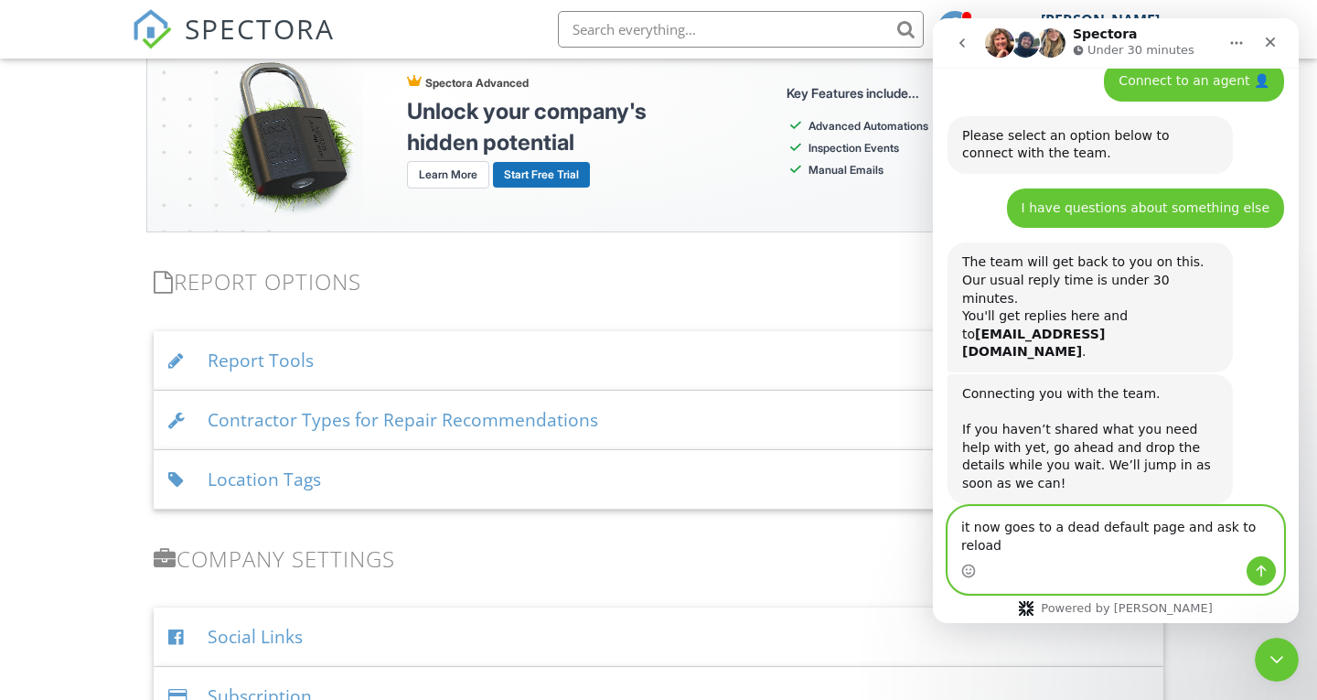
scroll to position [3160, 0]
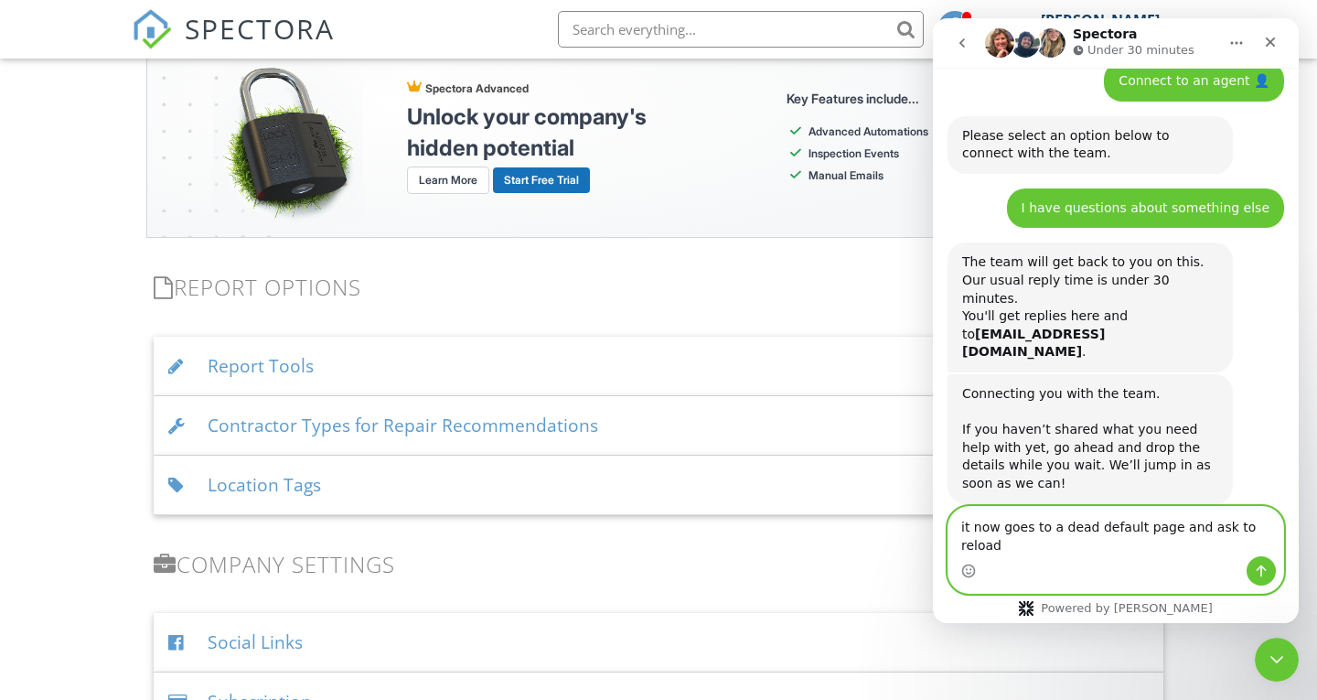
type textarea "it now goes to a dead default page and ask to reload"
click at [1256, 564] on icon "Send a message…" at bounding box center [1261, 570] width 15 height 15
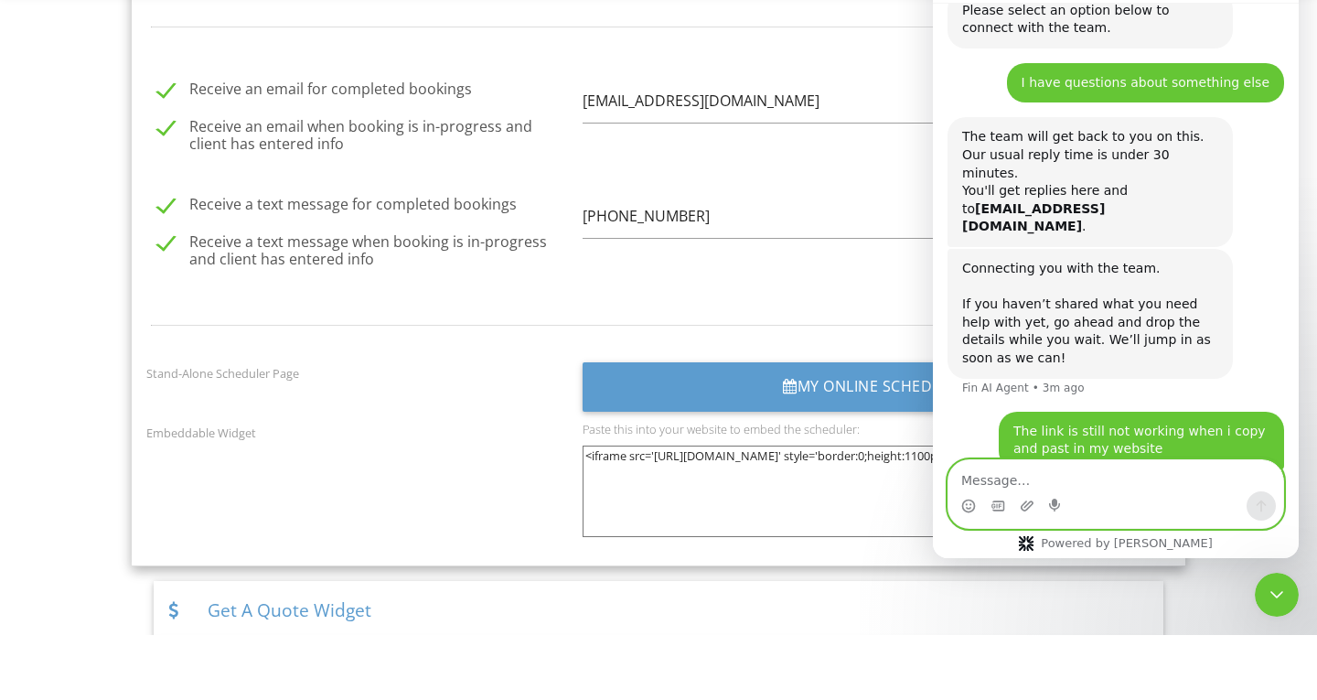
scroll to position [2280, 0]
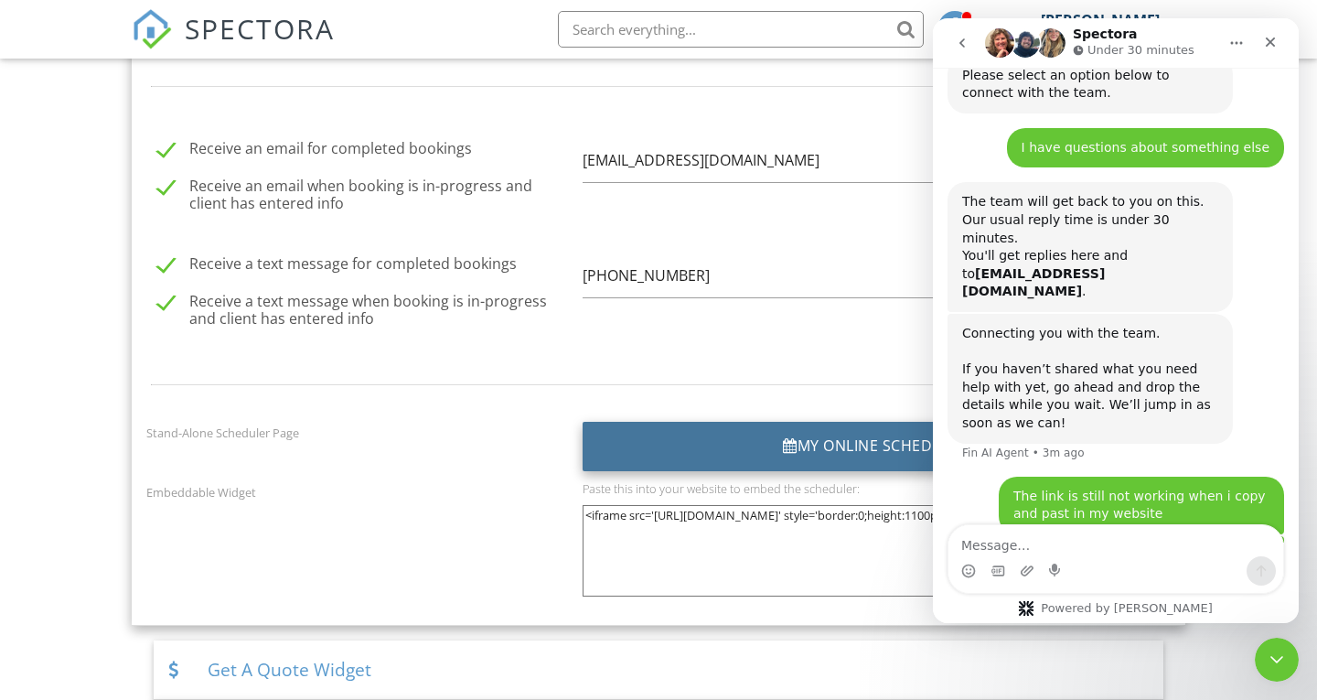
click at [757, 436] on div "My Online Scheduler" at bounding box center [876, 446] width 588 height 49
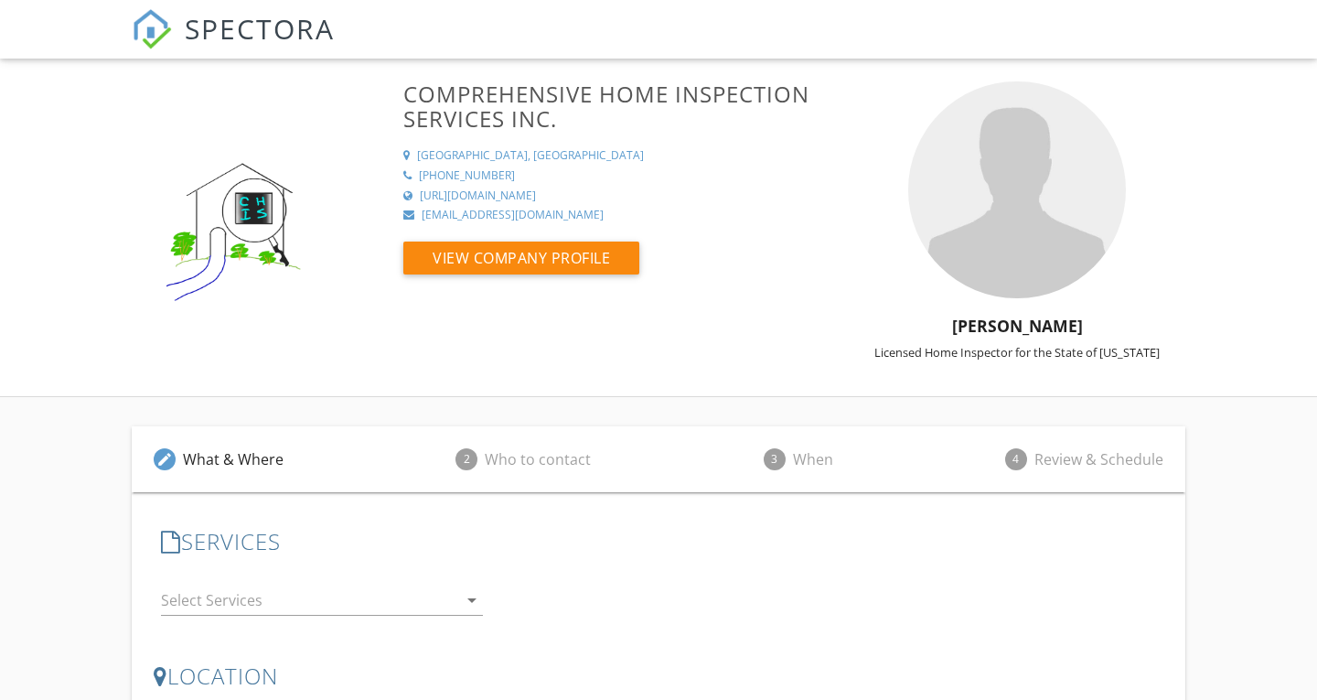
click at [471, 602] on icon "arrow_drop_down" at bounding box center [472, 600] width 22 height 22
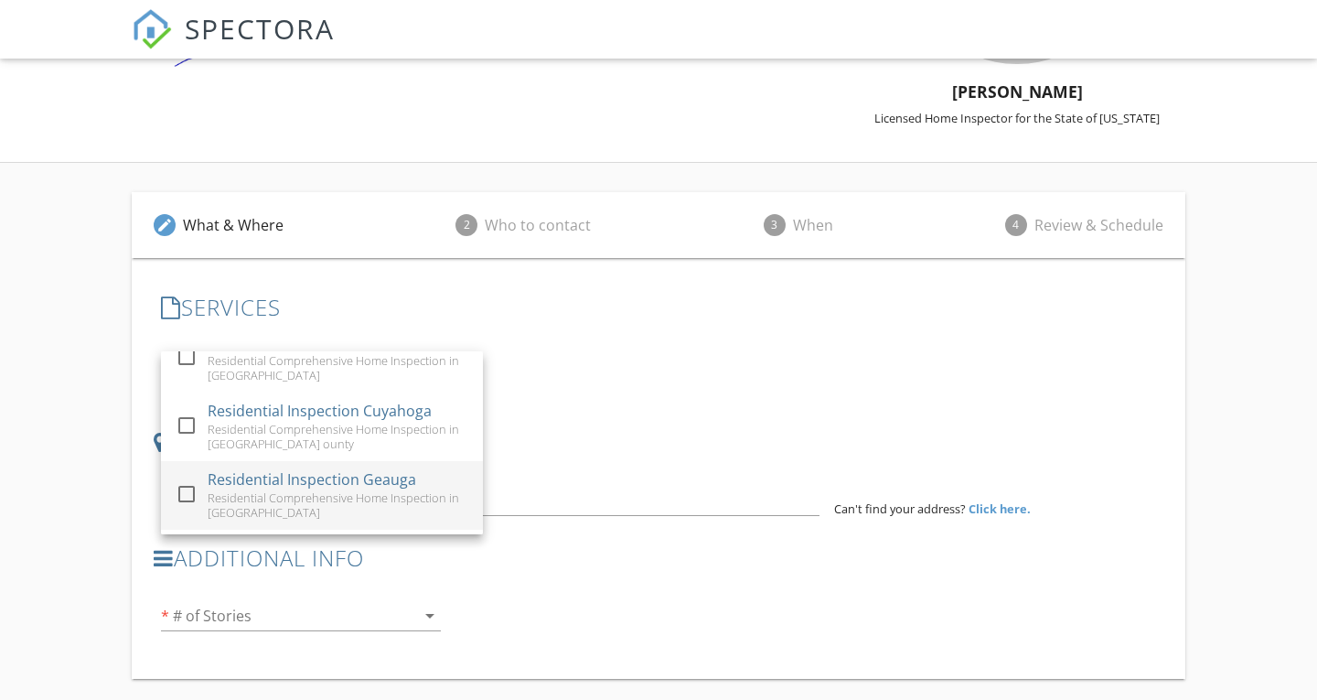
scroll to position [175, 0]
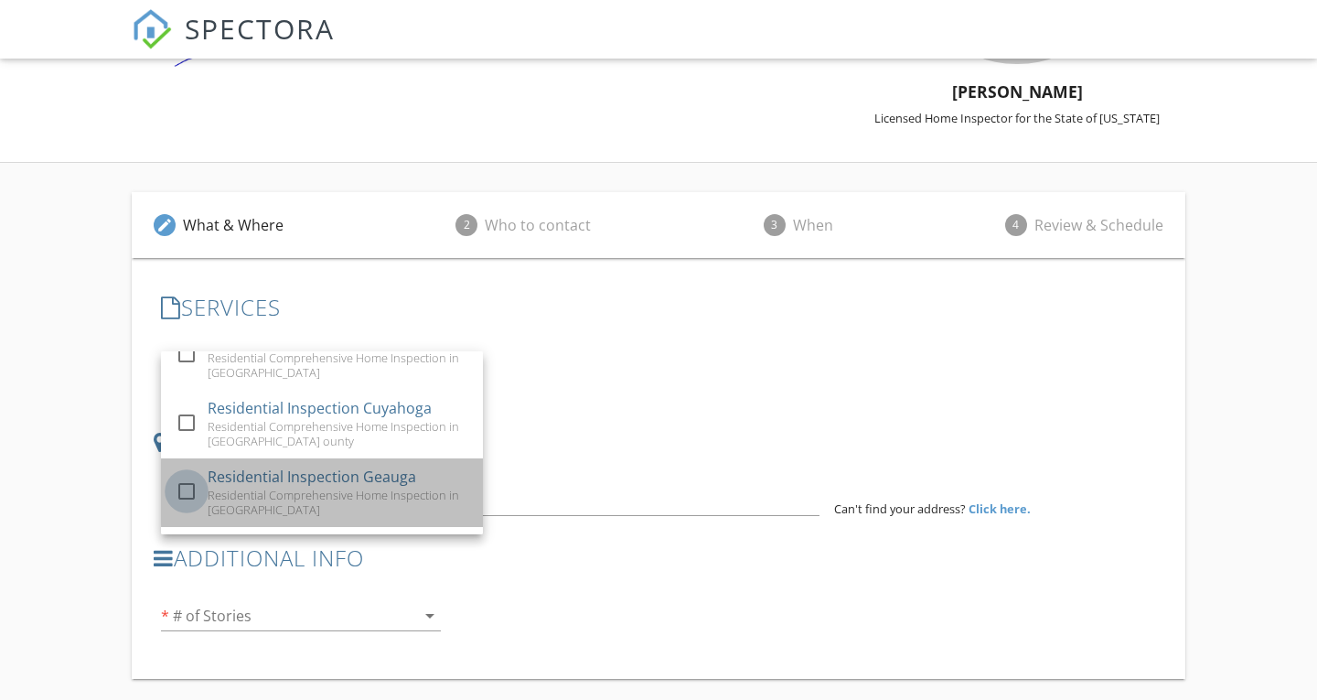
click at [181, 497] on div at bounding box center [186, 491] width 31 height 31
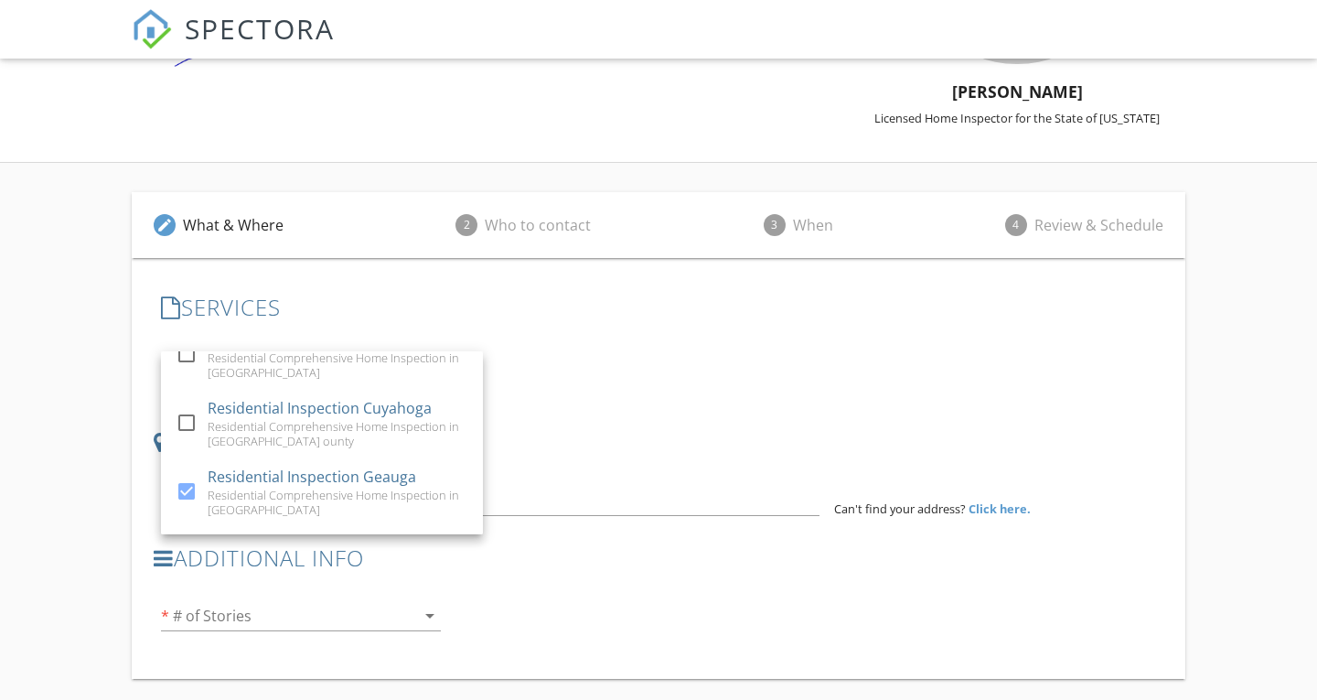
click at [783, 391] on div "check_box_outline_blank Residential Inspection Portage Residential Comprehensiv…" at bounding box center [659, 368] width 1010 height 63
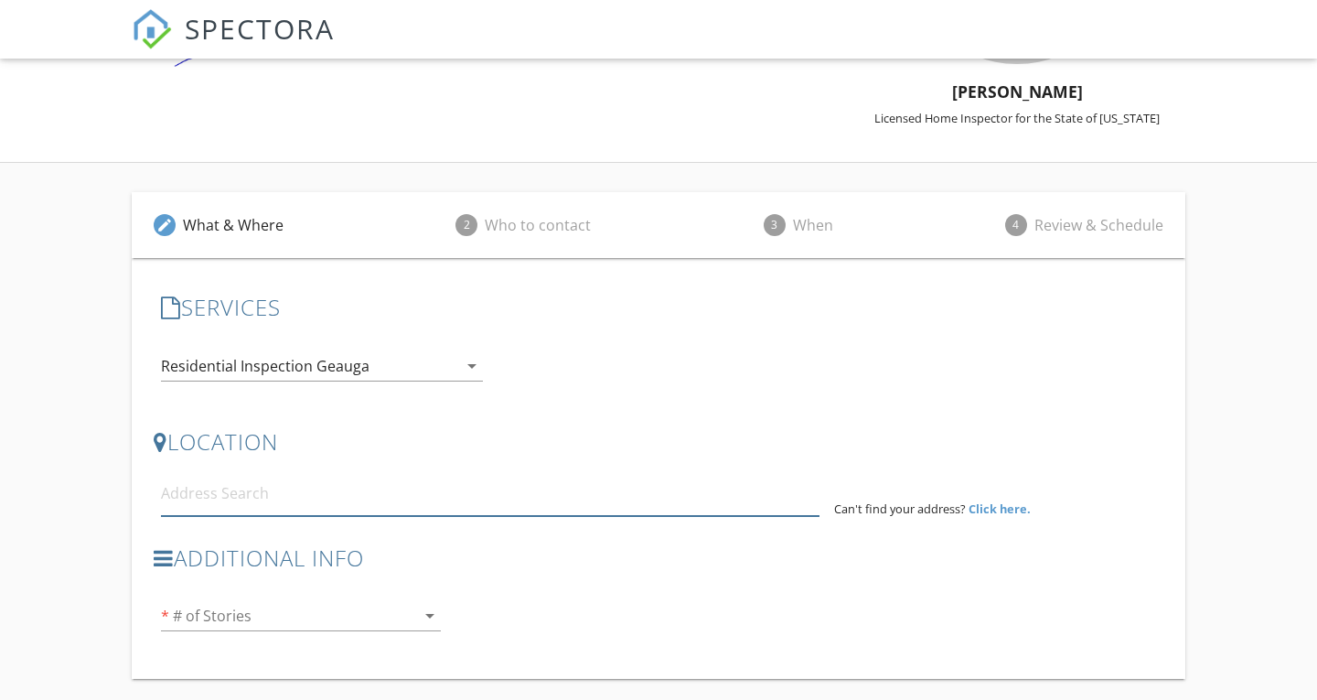
click at [370, 484] on input at bounding box center [490, 493] width 658 height 45
click at [331, 642] on div at bounding box center [301, 643] width 280 height 11
click at [227, 486] on input "1" at bounding box center [490, 493] width 658 height 45
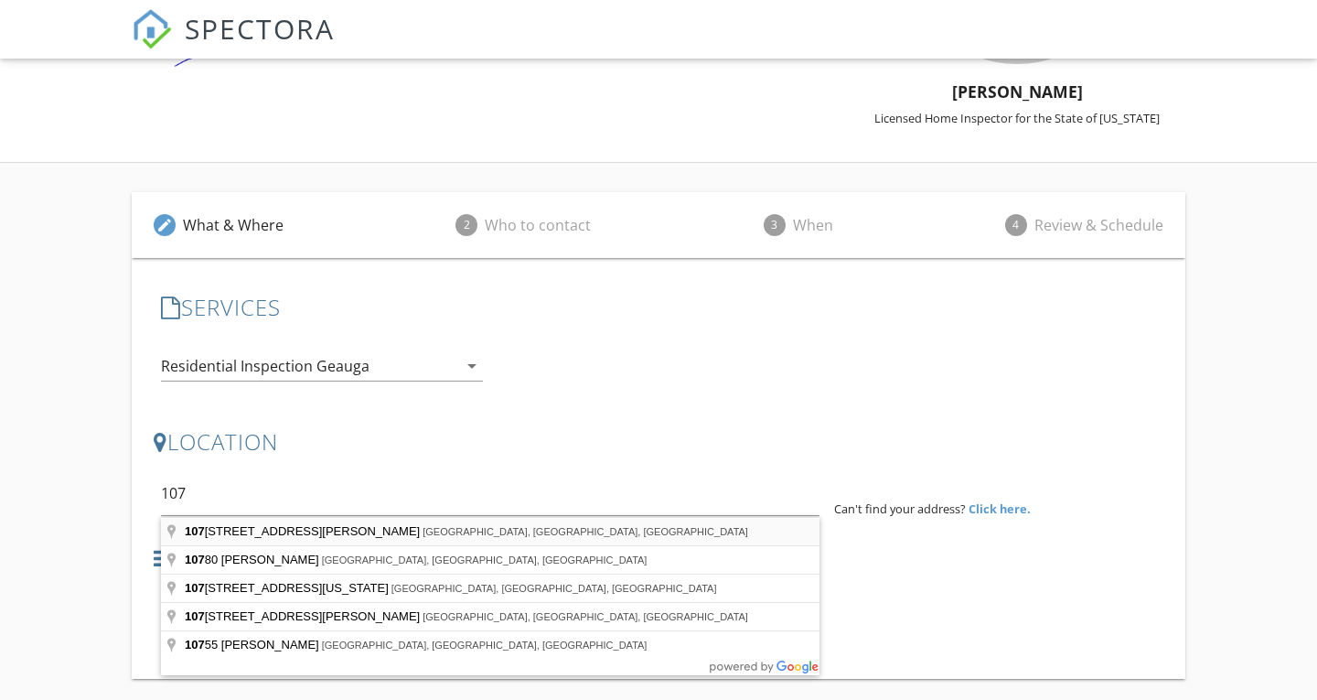
type input "10749 Bartholomew Road, Chagrin Falls, OH, USA"
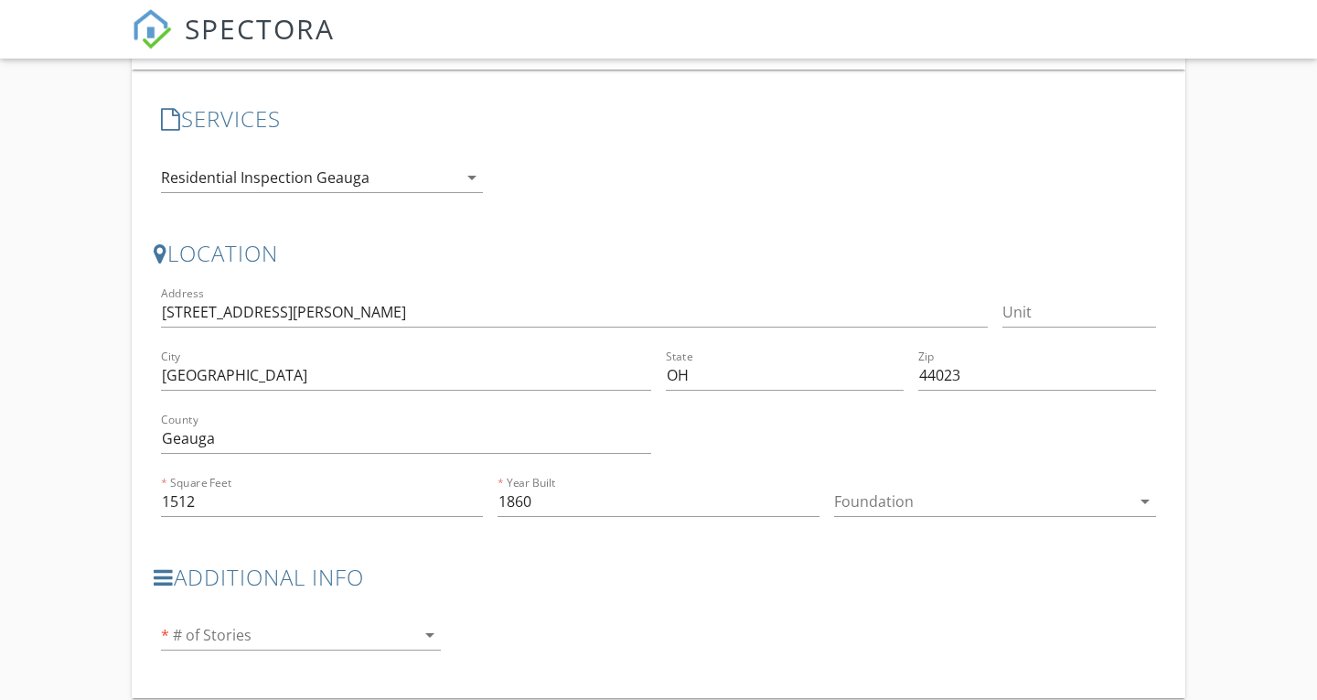
scroll to position [425, 0]
click at [434, 642] on icon "arrow_drop_down" at bounding box center [430, 632] width 22 height 22
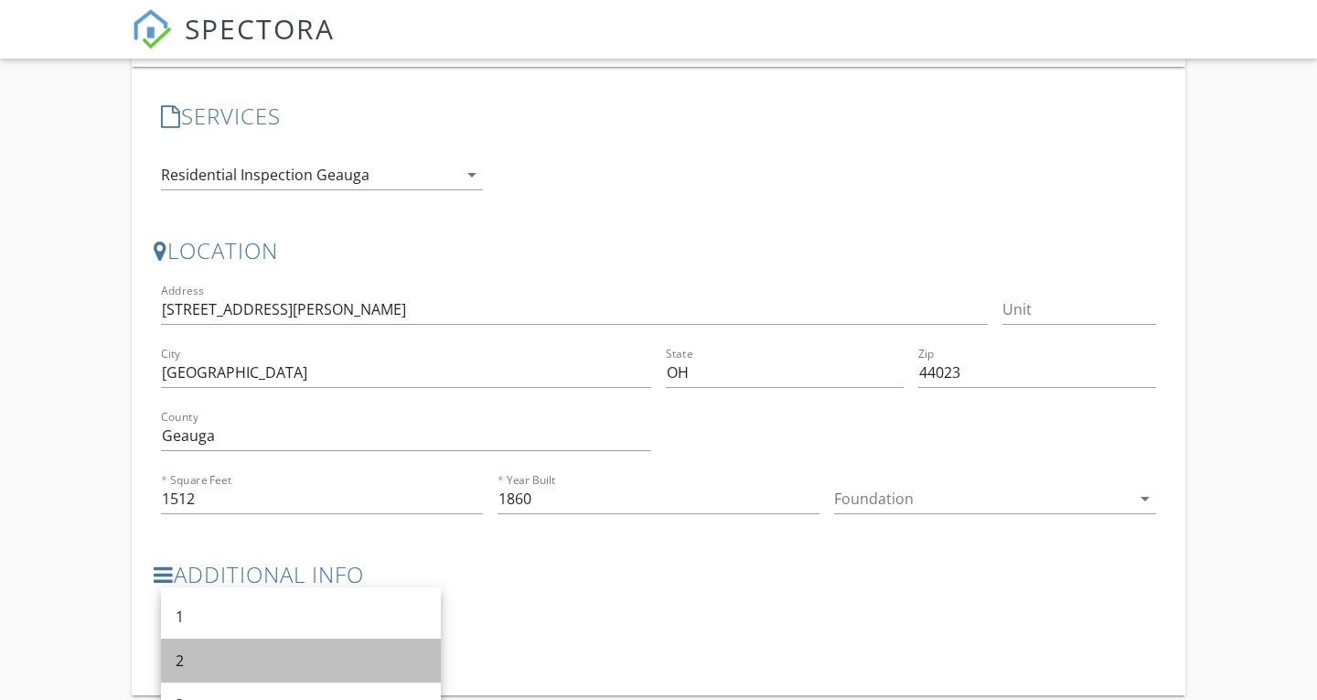
click at [198, 661] on div "2" at bounding box center [301, 660] width 251 height 22
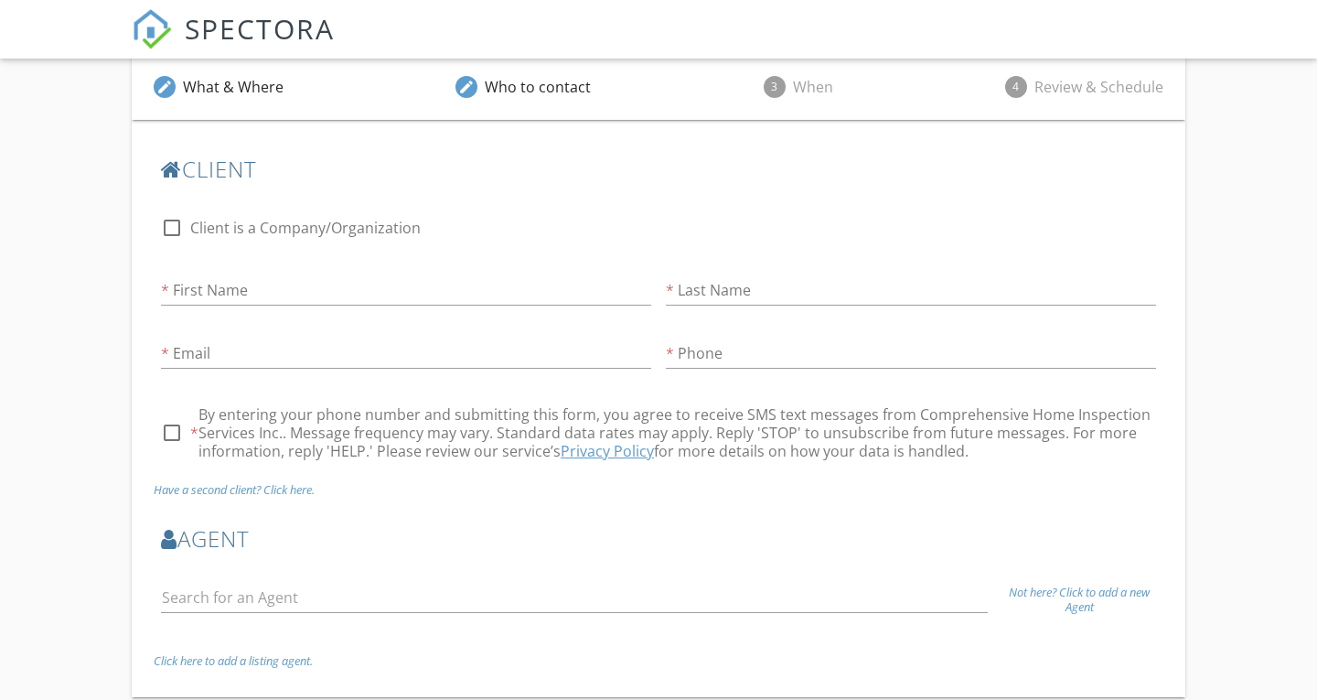
scroll to position [296, 0]
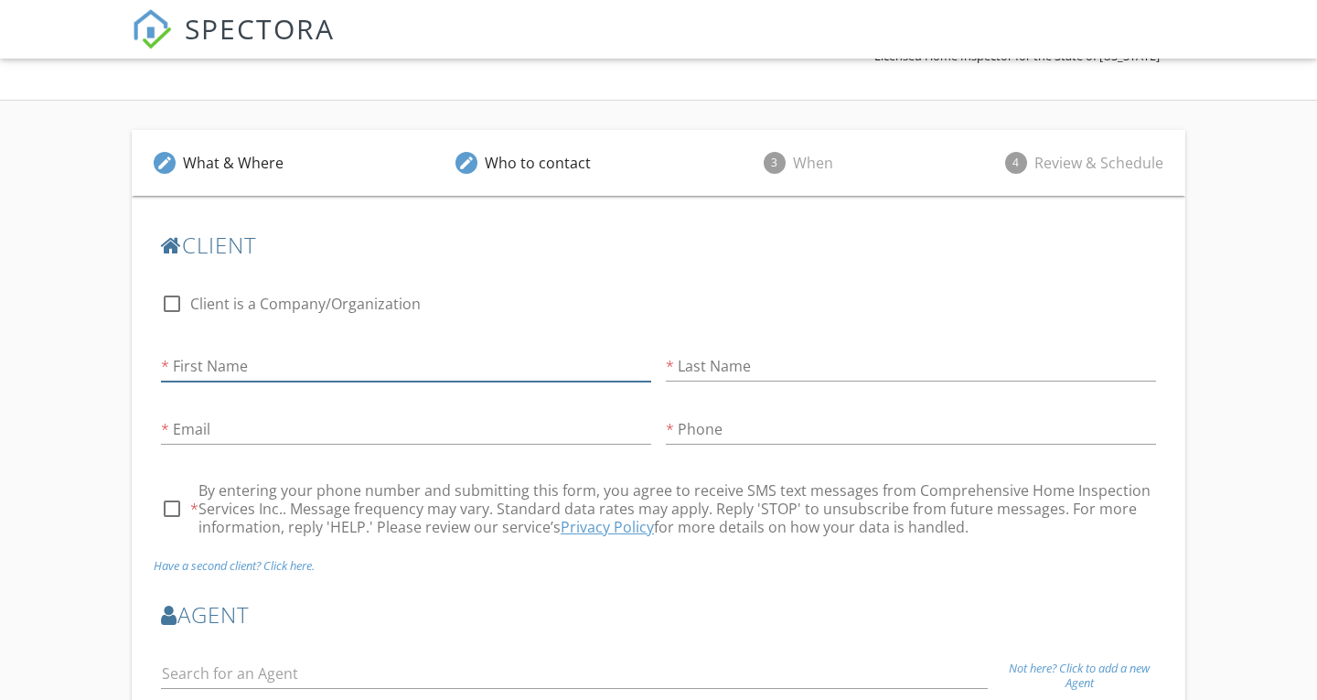
click at [348, 359] on input "First Name" at bounding box center [406, 366] width 490 height 30
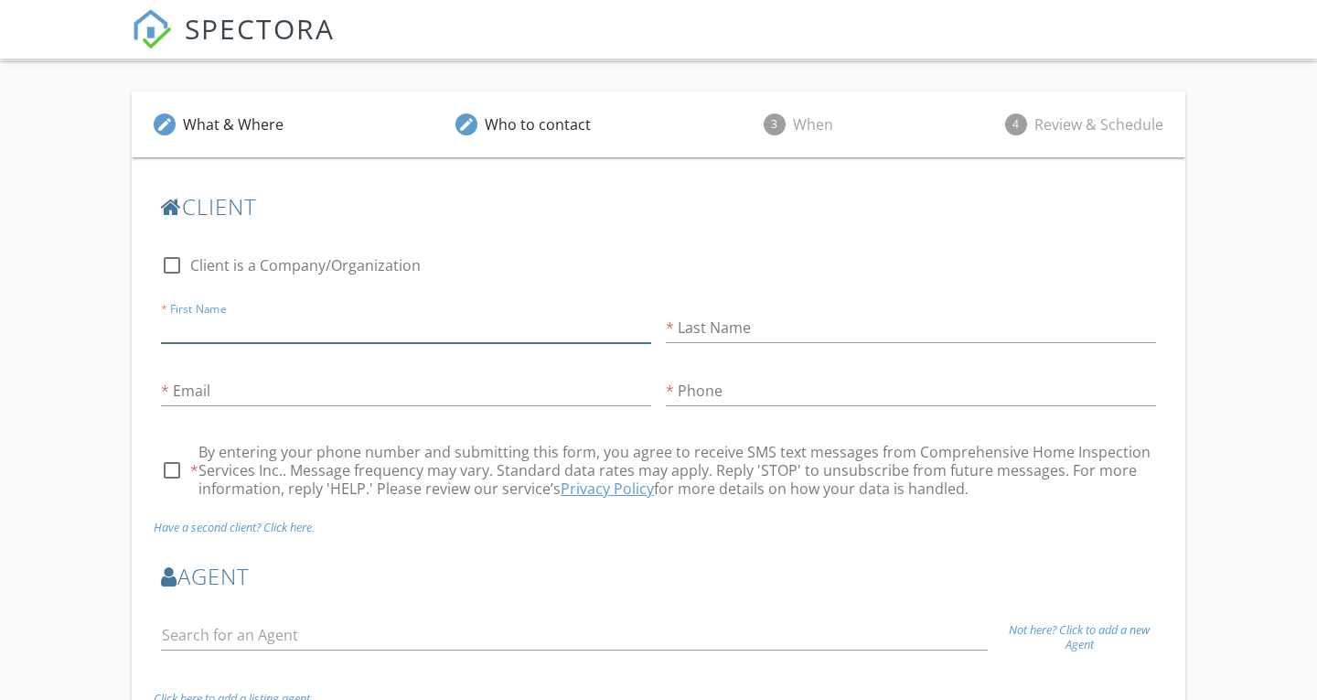
scroll to position [384, 0]
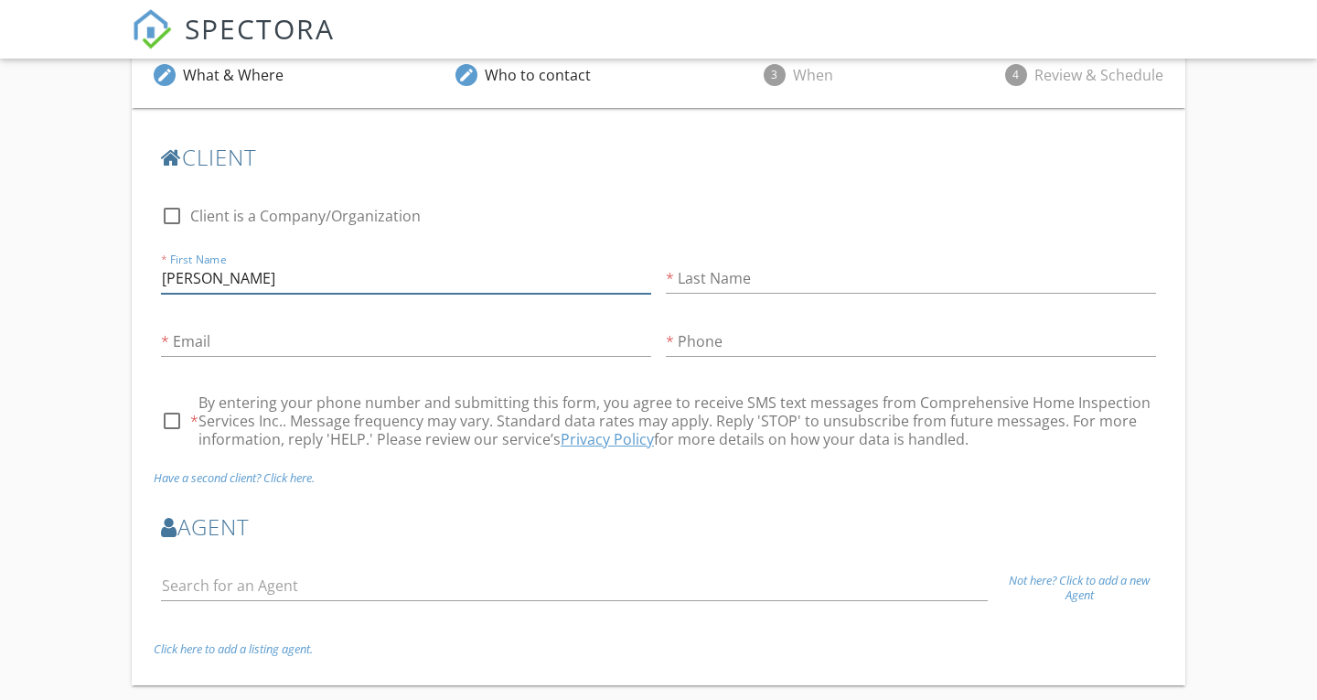
type input "john"
click at [817, 283] on input "Last Name" at bounding box center [911, 278] width 490 height 30
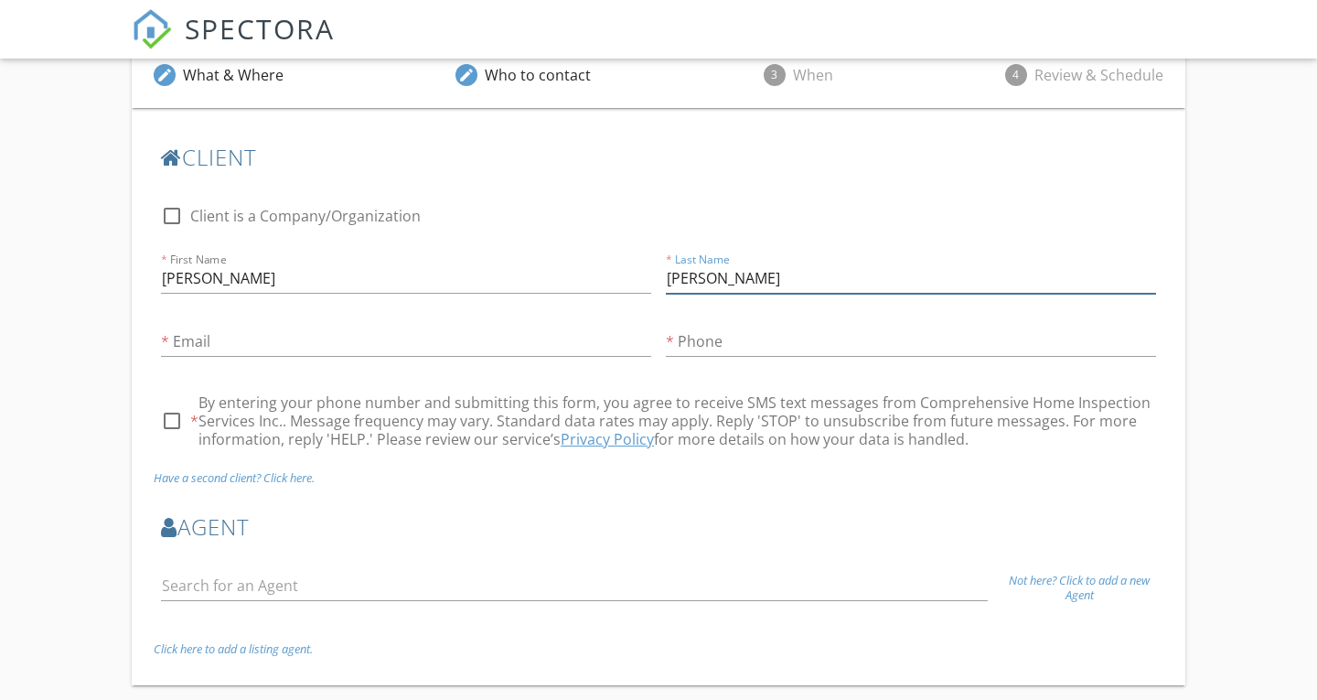
type input "Clark"
click at [327, 331] on input "Email" at bounding box center [406, 341] width 490 height 30
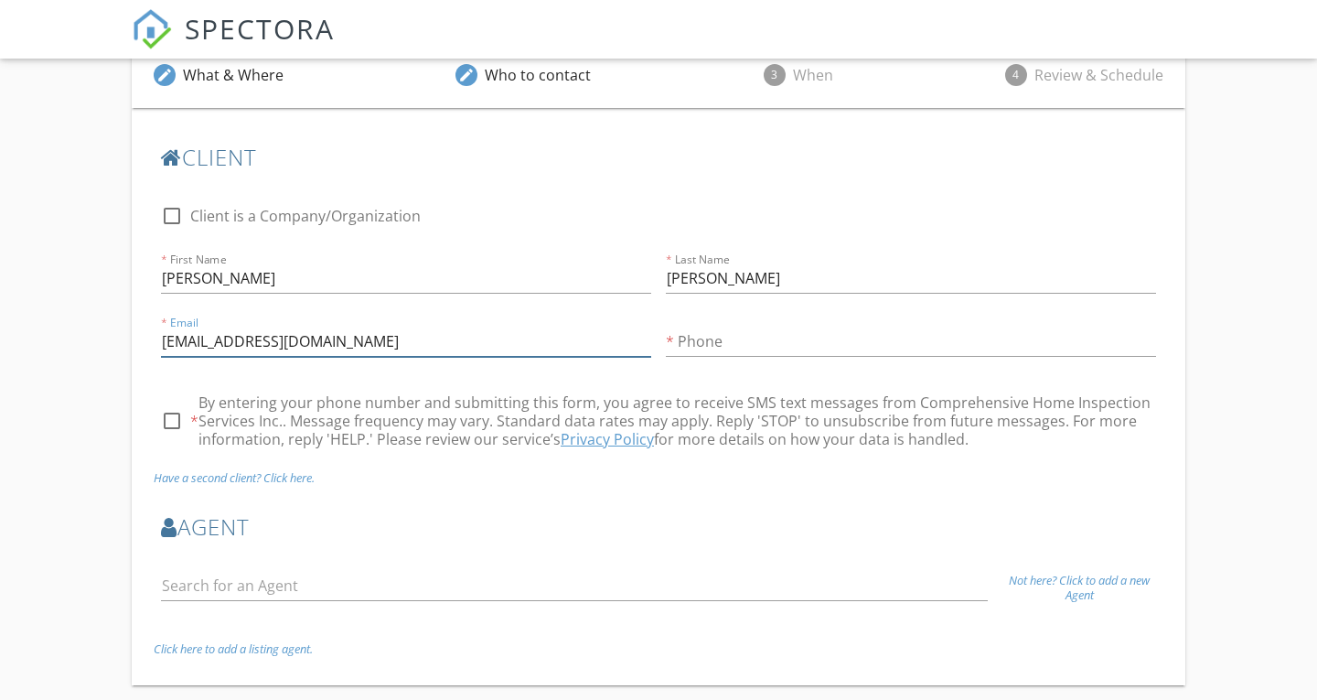
type input "Johnclark10749@gmail.com"
click at [750, 347] on input "Phone" at bounding box center [911, 341] width 490 height 30
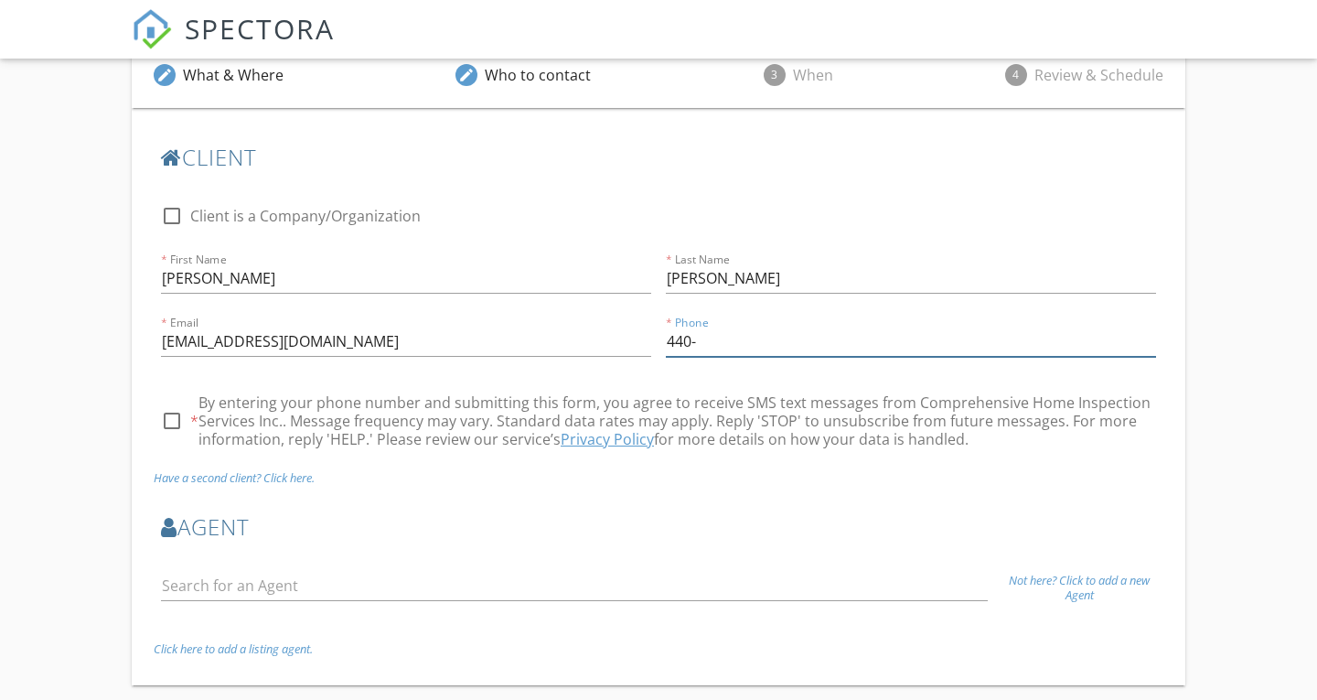
type input "440-4"
type input "[PHONE_NUMBER]"
click at [172, 424] on div at bounding box center [171, 420] width 31 height 31
checkbox input "true"
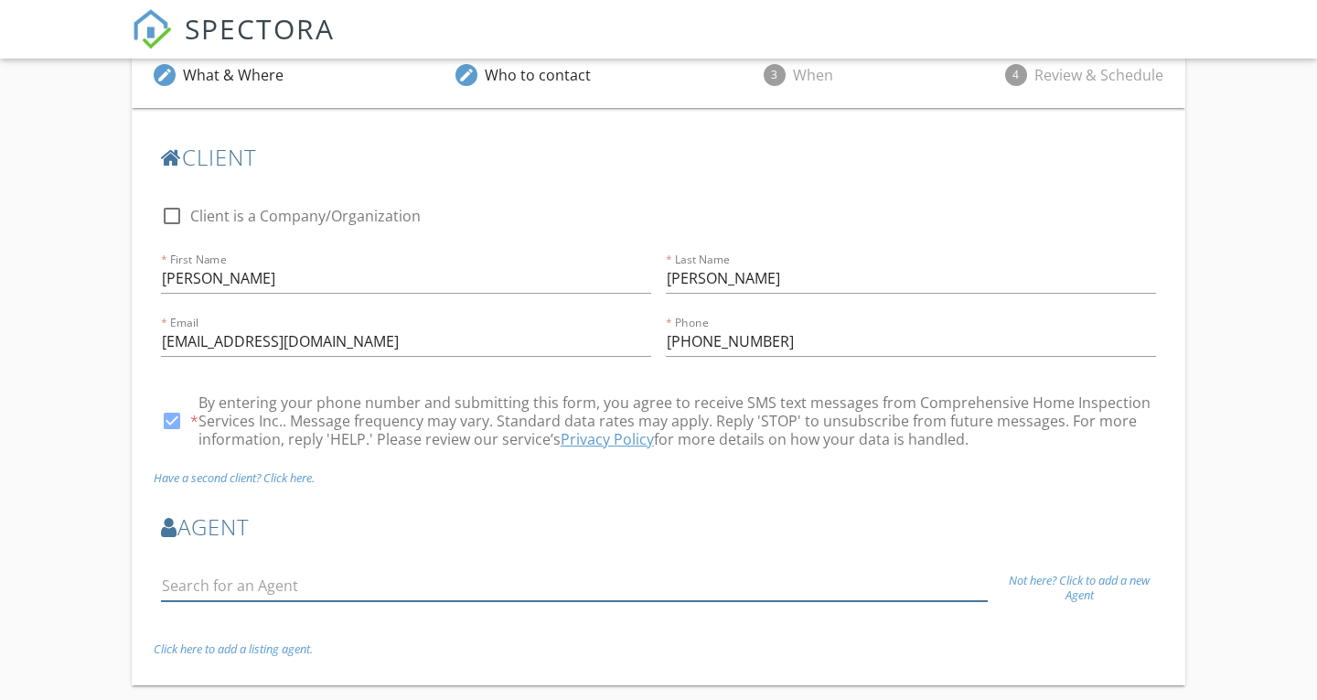
click at [412, 592] on input "text" at bounding box center [574, 586] width 827 height 30
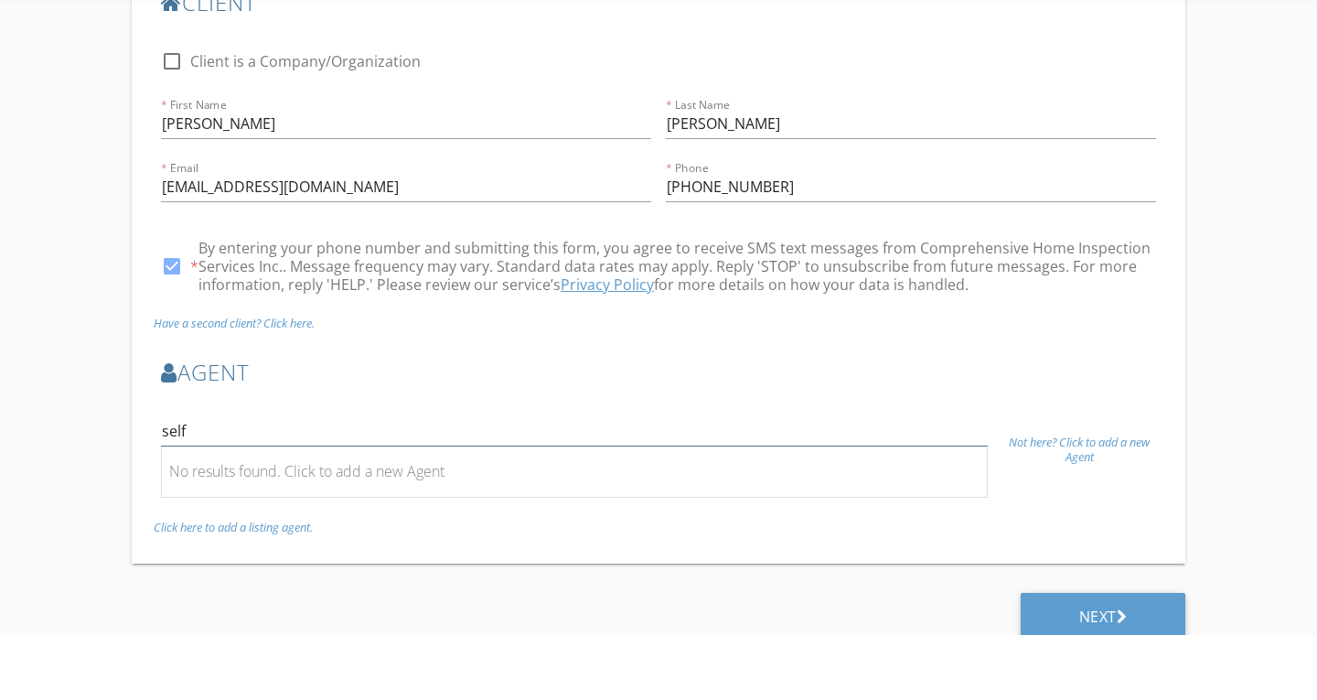
scroll to position [494, 0]
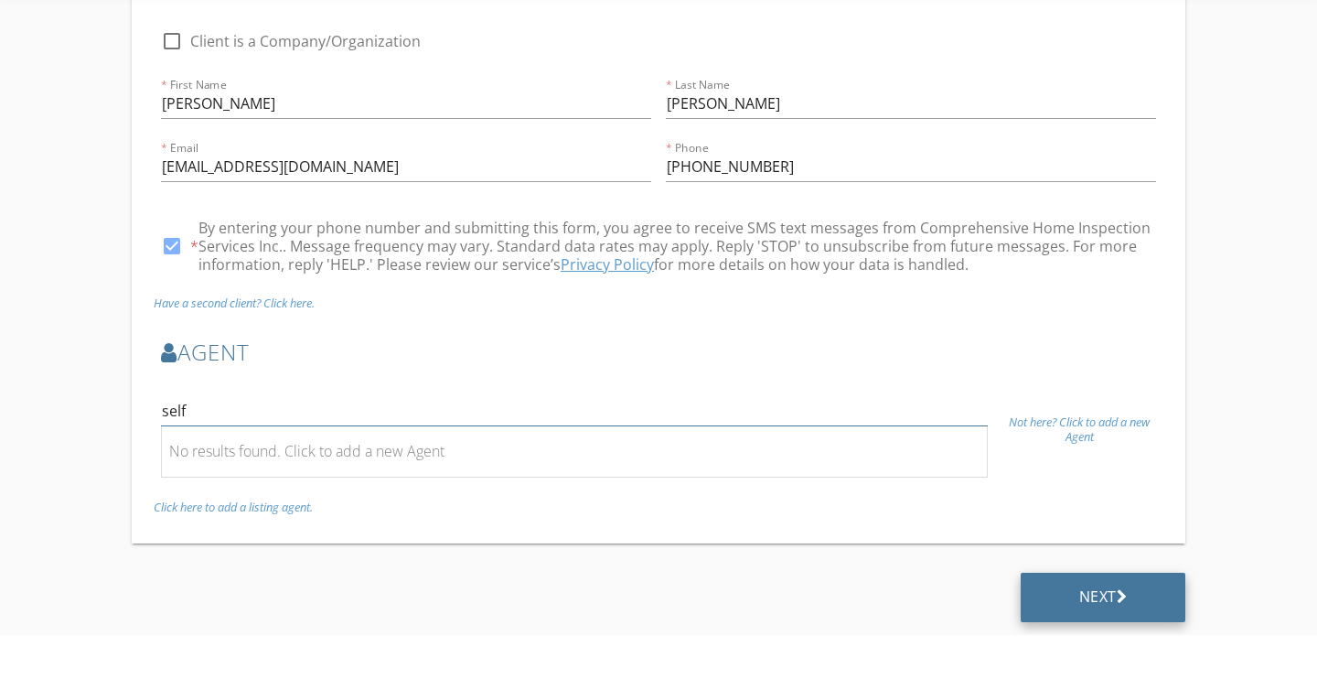
type input "self"
click at [1107, 657] on div "Next" at bounding box center [1103, 661] width 48 height 18
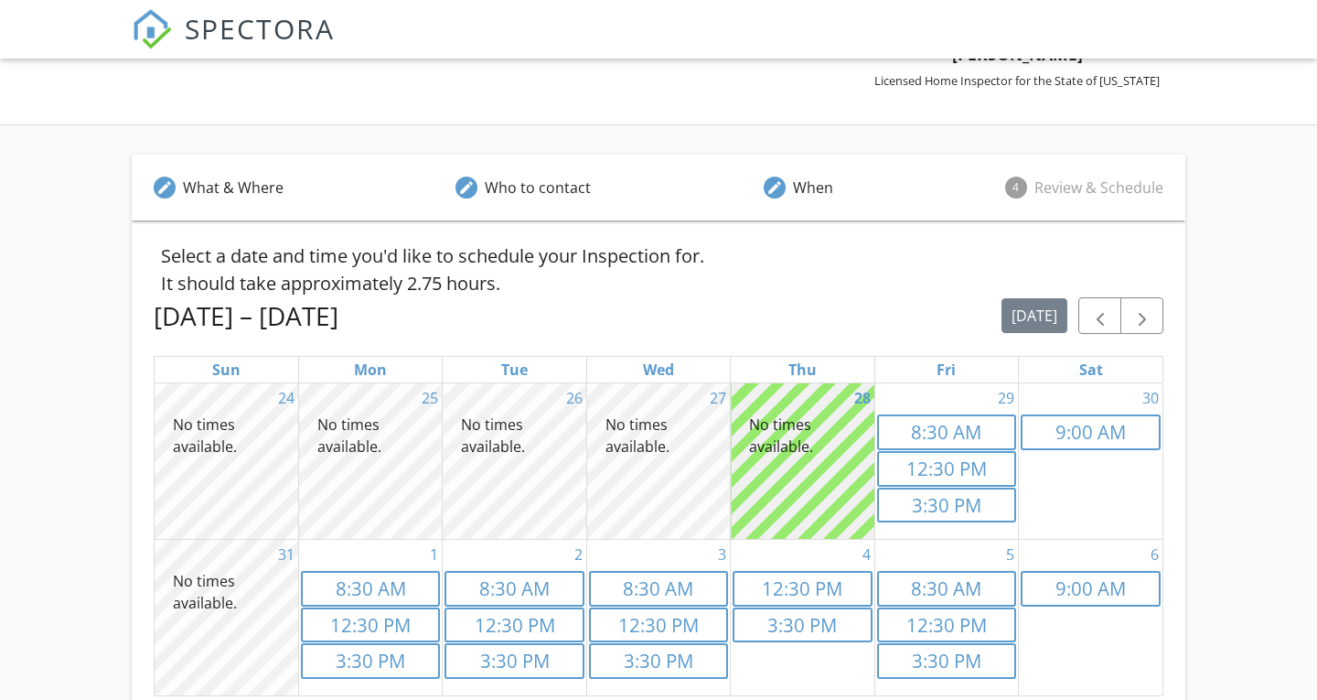
scroll to position [296, 0]
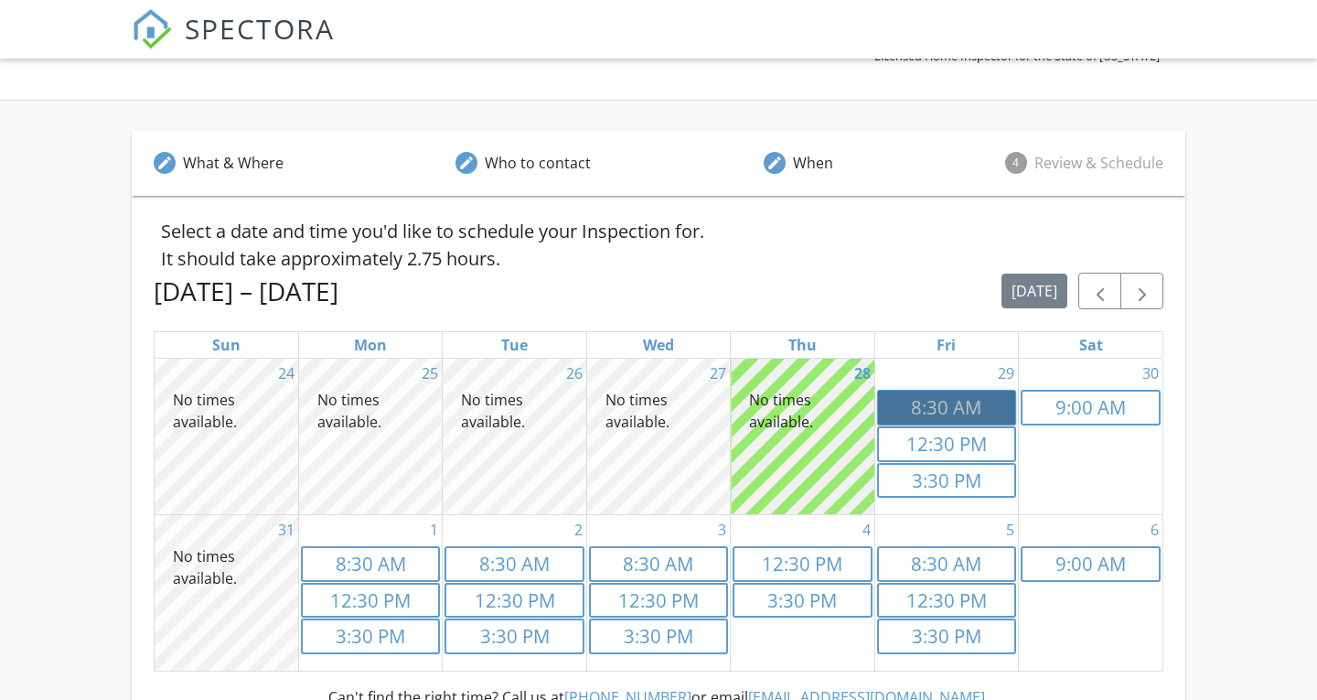
click at [963, 400] on link "8:30a 8:30 AM" at bounding box center [946, 408] width 139 height 36
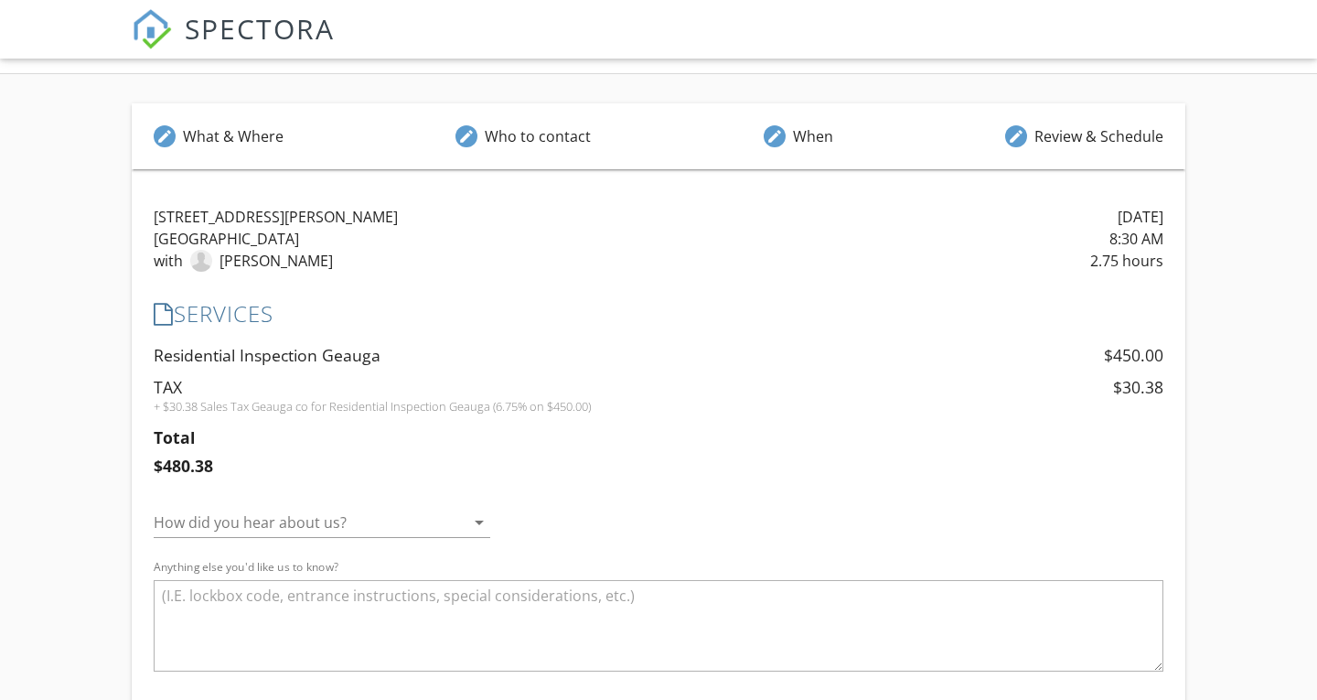
scroll to position [340, 0]
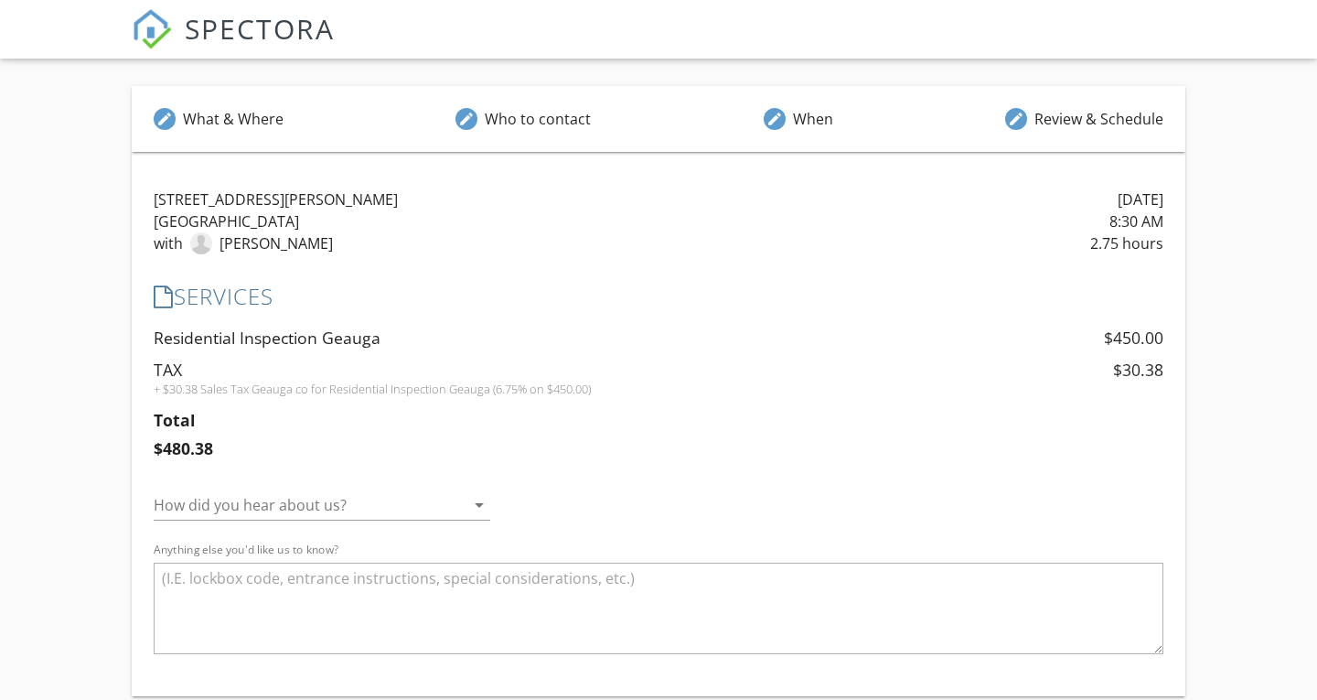
click at [475, 510] on icon "arrow_drop_down" at bounding box center [479, 505] width 22 height 22
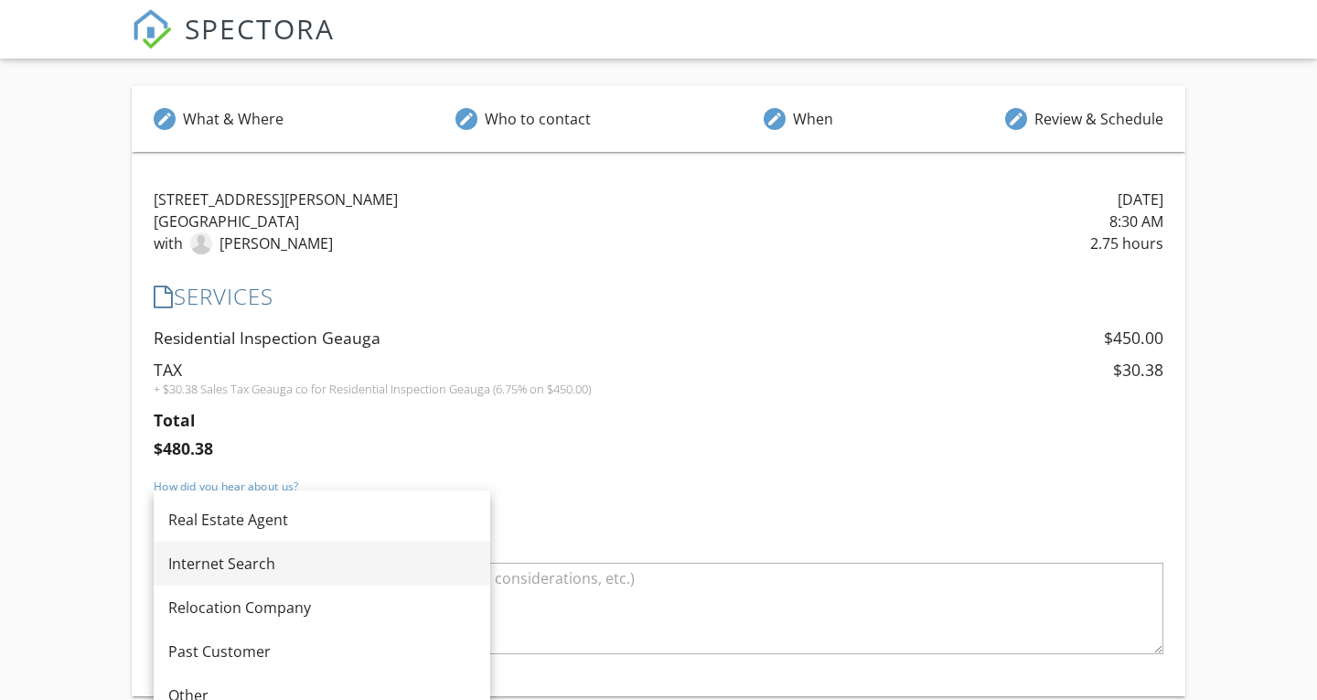
click at [245, 565] on div "Internet Search" at bounding box center [321, 563] width 307 height 22
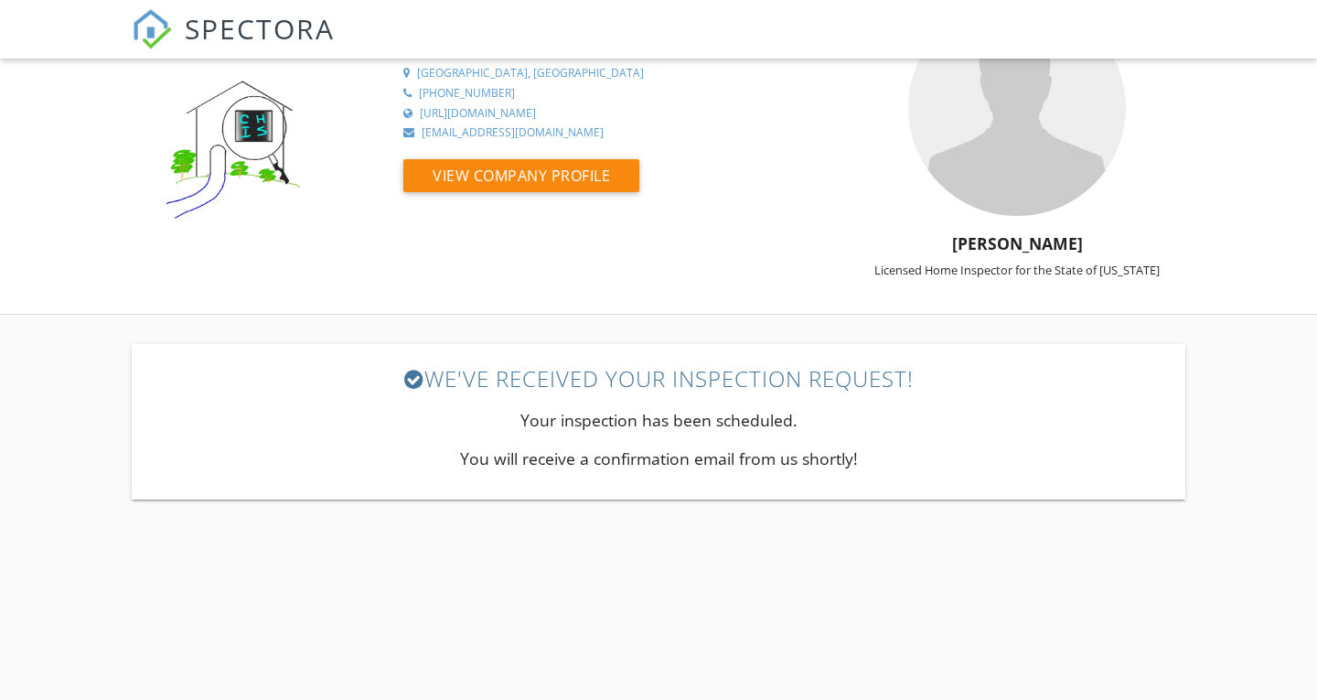
scroll to position [120, 0]
